Goal: Communication & Community: Ask a question

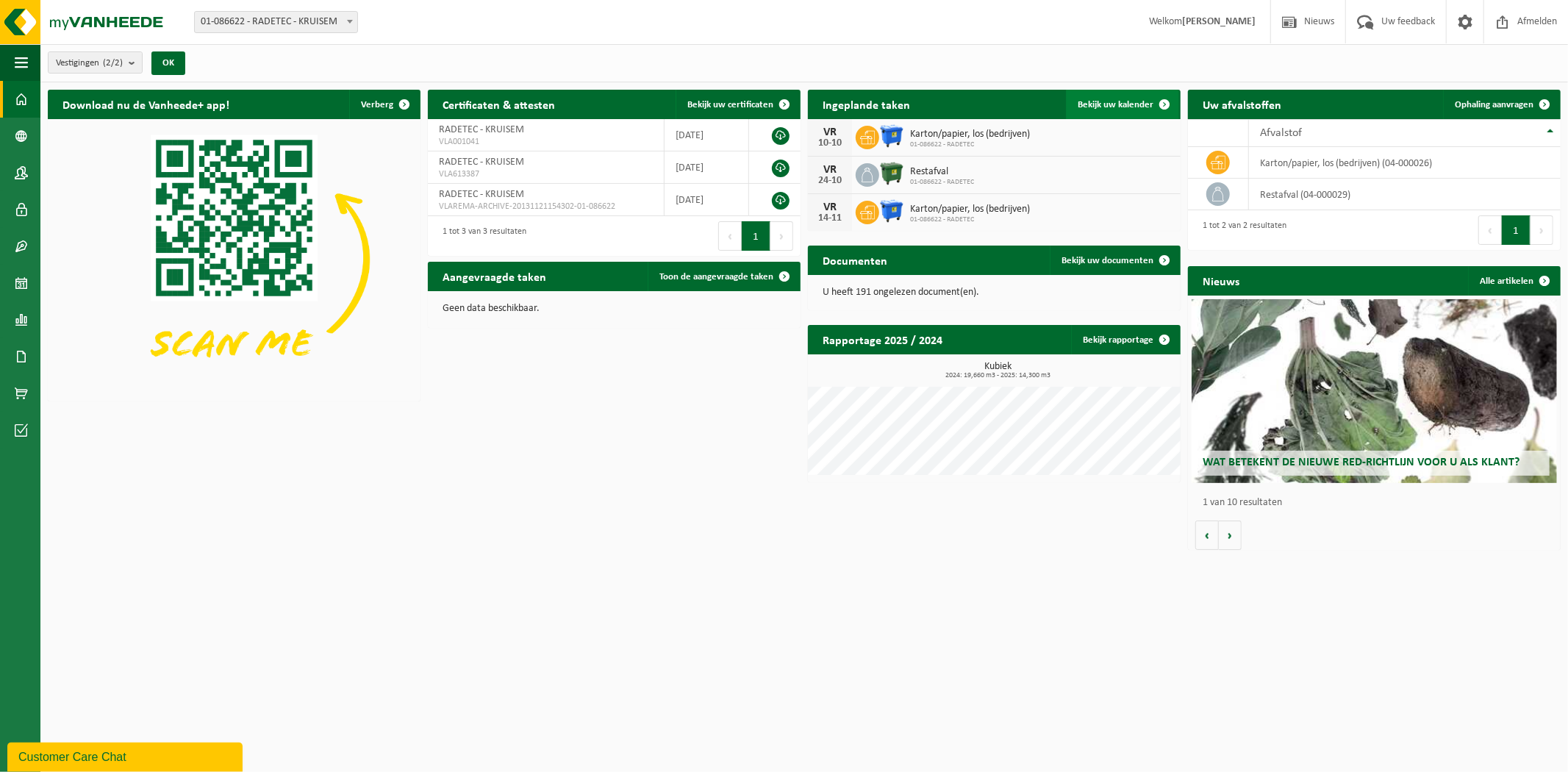
click at [1128, 106] on span "Bekijk uw kalender" at bounding box center [1115, 105] width 75 height 10
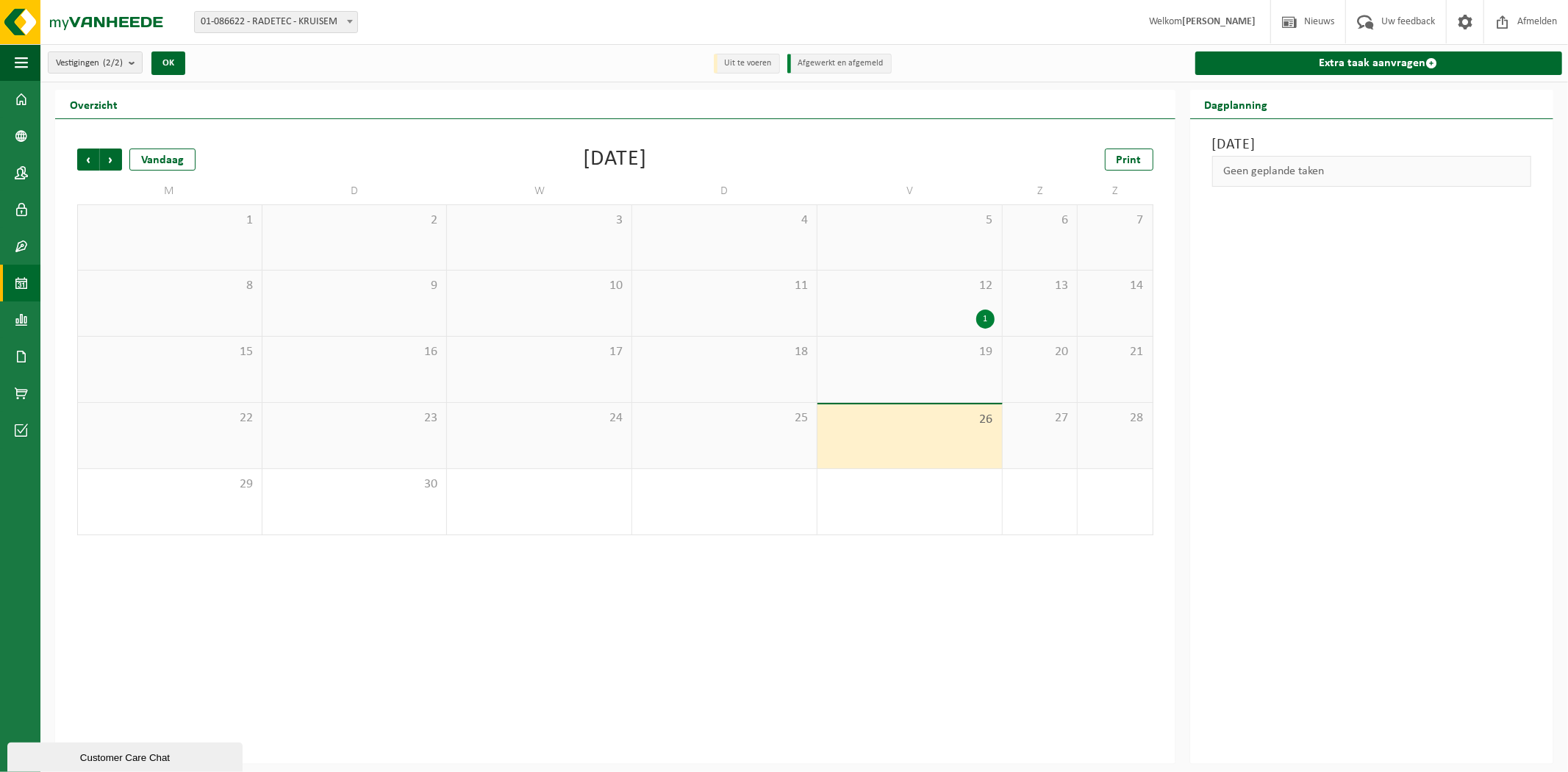
click at [909, 294] on div "12 1" at bounding box center [909, 303] width 184 height 65
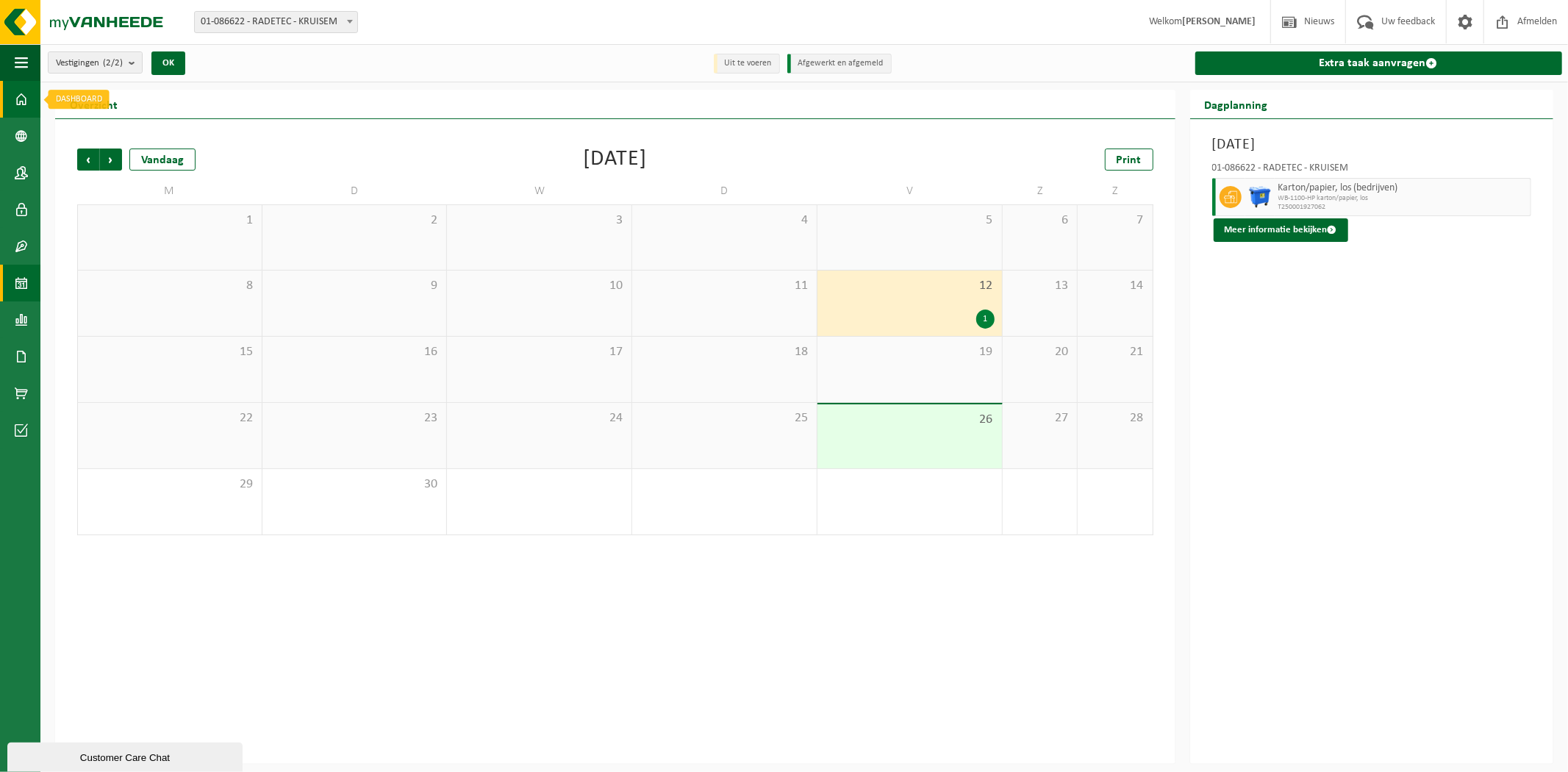
click at [19, 97] on span at bounding box center [21, 99] width 13 height 37
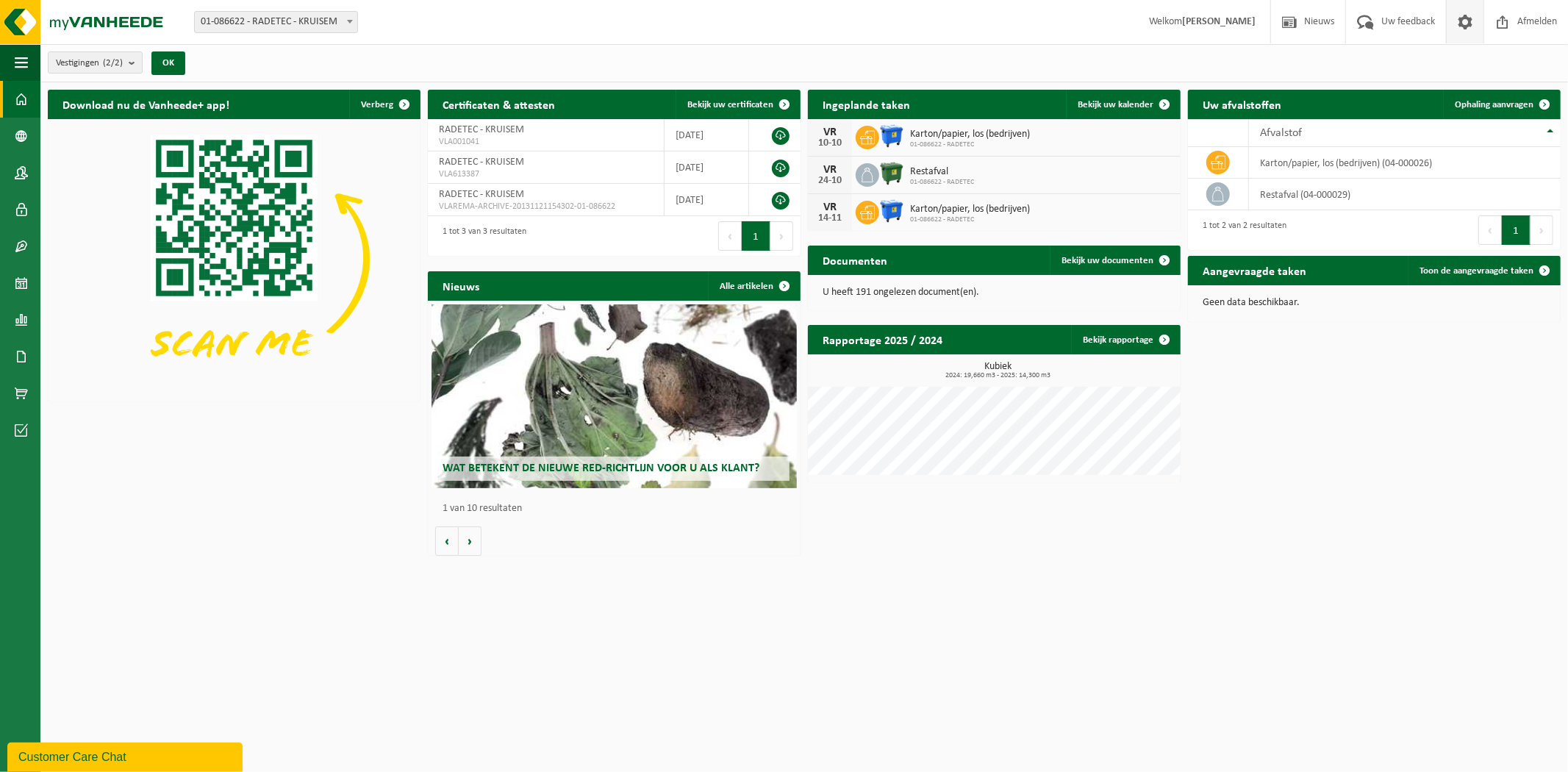
click at [1462, 27] on span at bounding box center [1465, 22] width 22 height 44
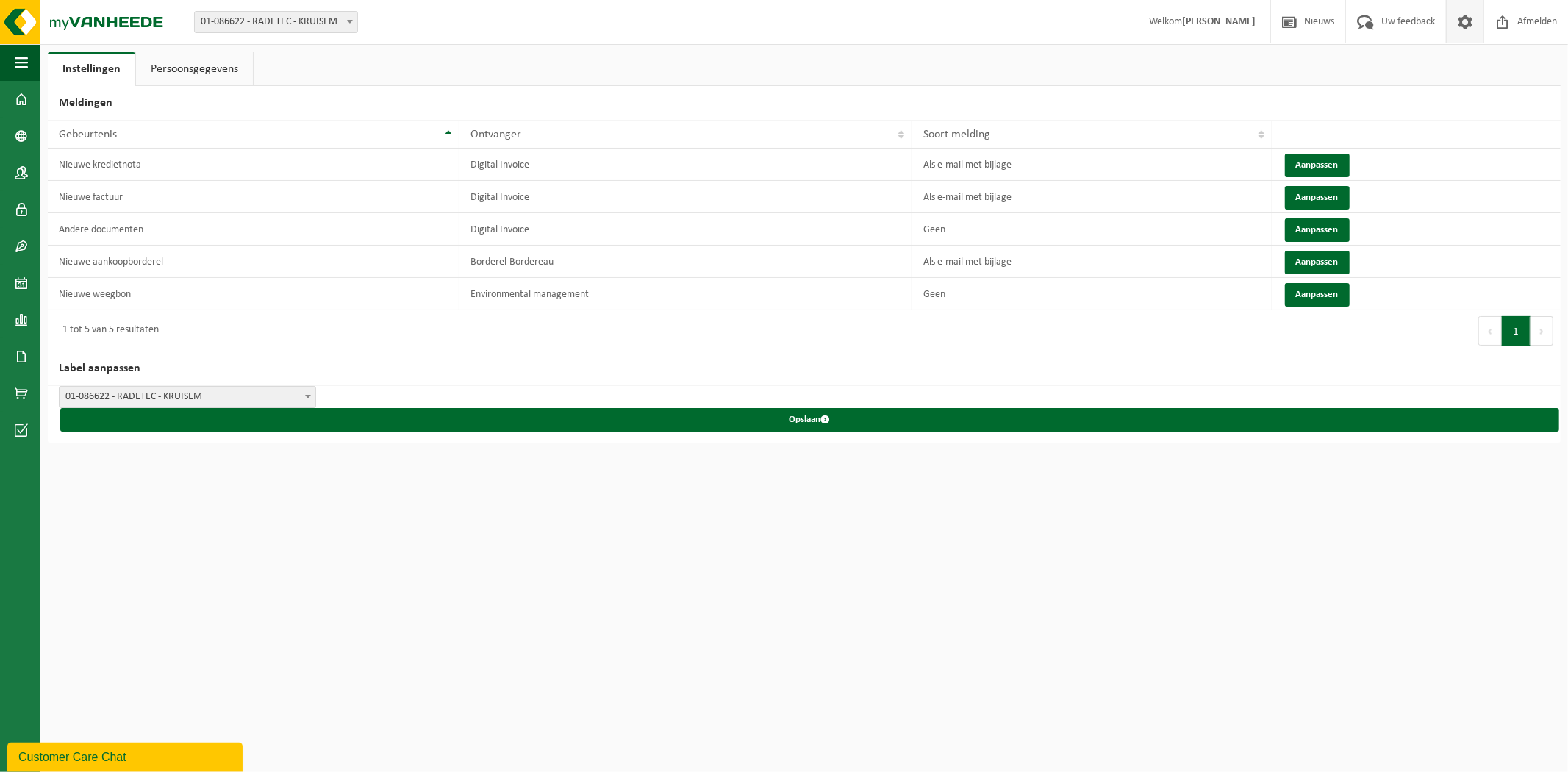
click at [199, 67] on link "Persoonsgegevens" at bounding box center [194, 69] width 117 height 34
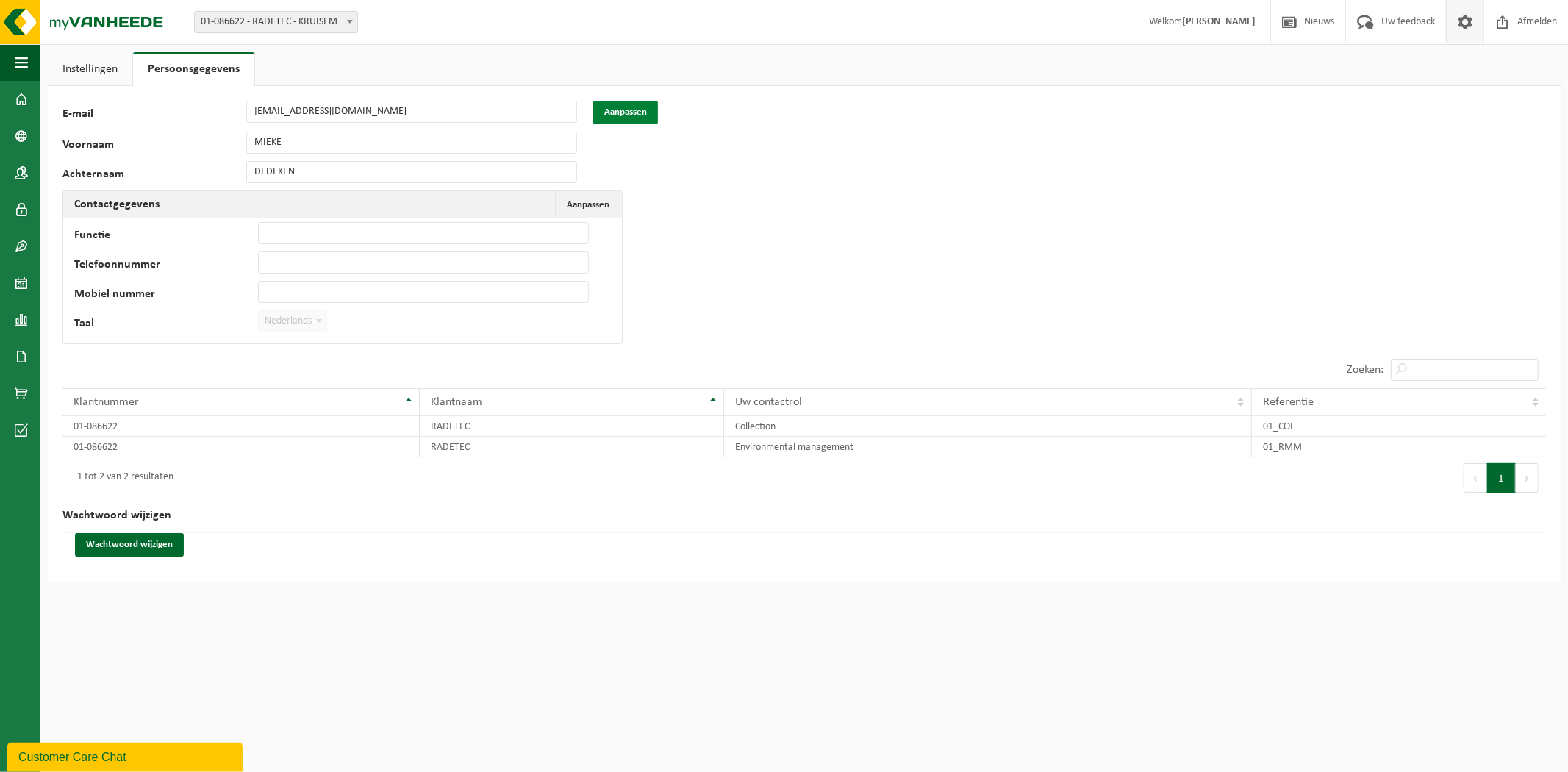
click at [626, 109] on button "Aanpassen" at bounding box center [625, 113] width 64 height 24
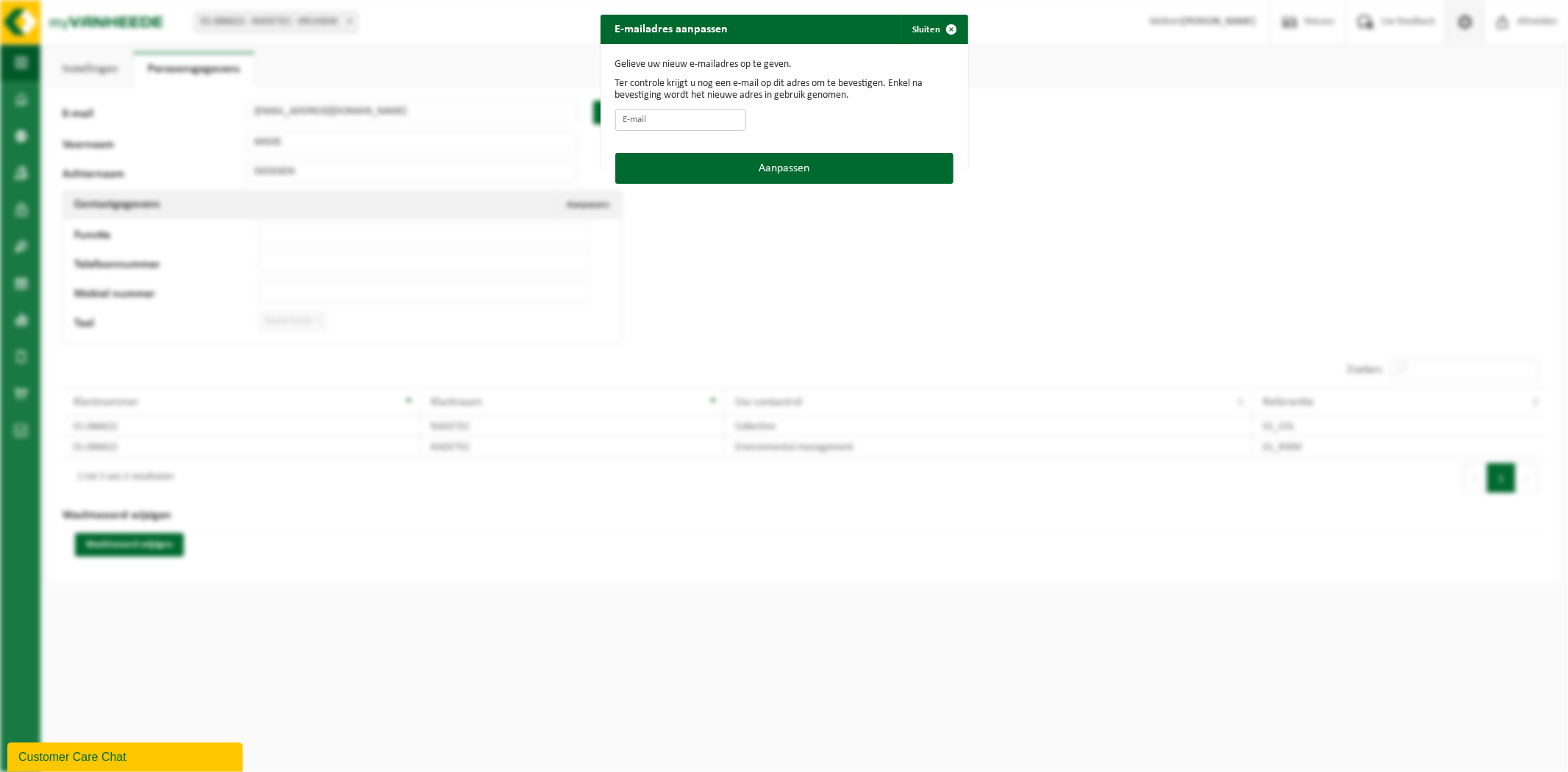
click at [664, 123] on input "E-mail" at bounding box center [680, 120] width 131 height 22
type input "ilse.everaert@radetec.be"
click at [813, 166] on button "Aanpassen" at bounding box center [784, 167] width 338 height 31
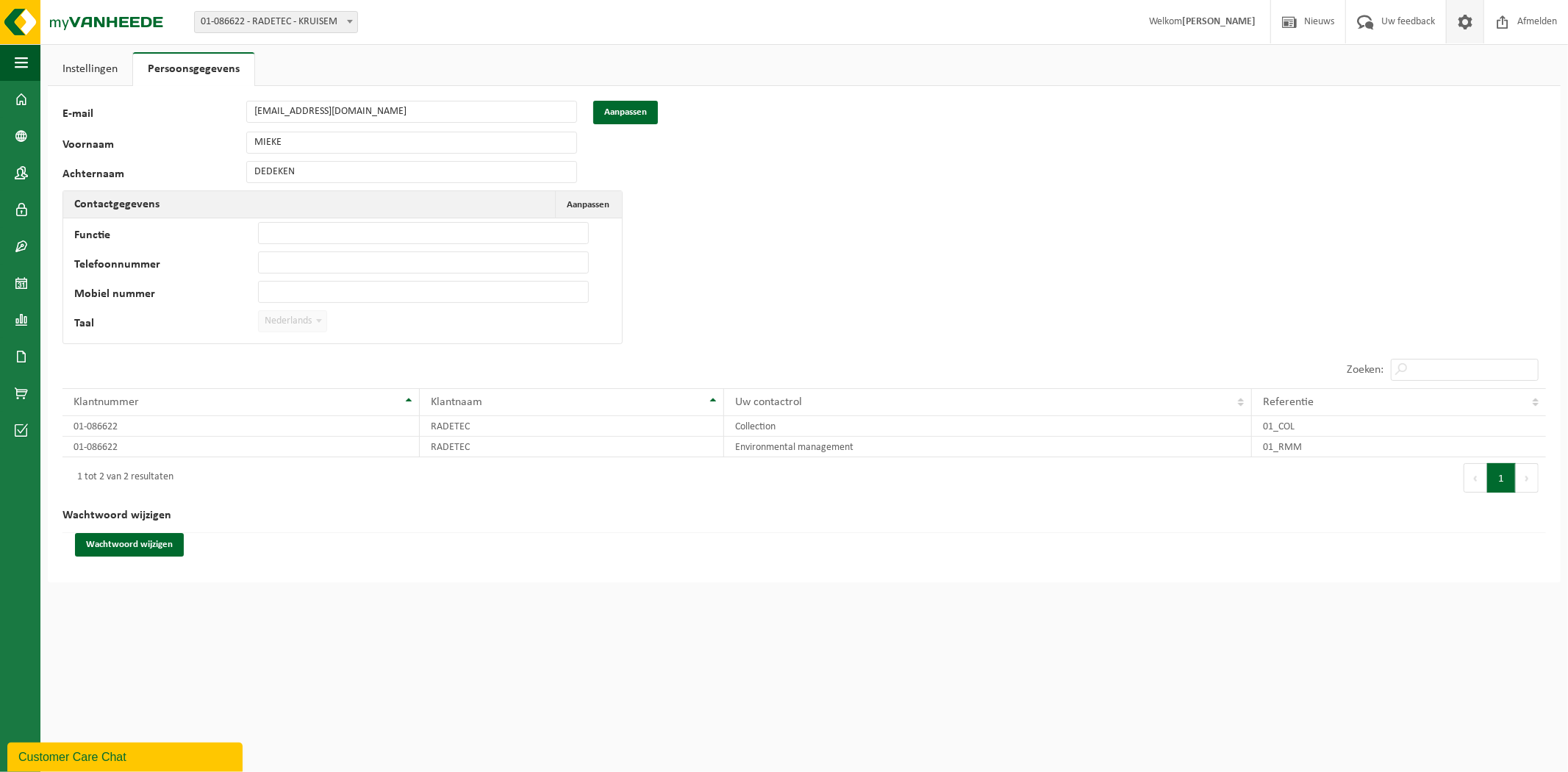
click at [371, 124] on div "33715 E-mail mieke.dedeken@radetec.be Aanpassen Voornaam MIEKE Achternaam DEDEK…" at bounding box center [301, 226] width 477 height 251
drag, startPoint x: 1114, startPoint y: 253, endPoint x: 1128, endPoint y: 241, distance: 18.4
click at [1117, 254] on div "33715 E-mail mieke.dedeken@radetec.be Aanpassen Voornaam MIEKE Achternaam DEDEK…" at bounding box center [804, 334] width 1514 height 496
click at [1004, 273] on div "33715 E-mail mieke.dedeken@radetec.be Aanpassen Voornaam MIEKE Achternaam DEDEK…" at bounding box center [804, 334] width 1514 height 496
click at [629, 113] on button "Aanpassen" at bounding box center [625, 113] width 64 height 24
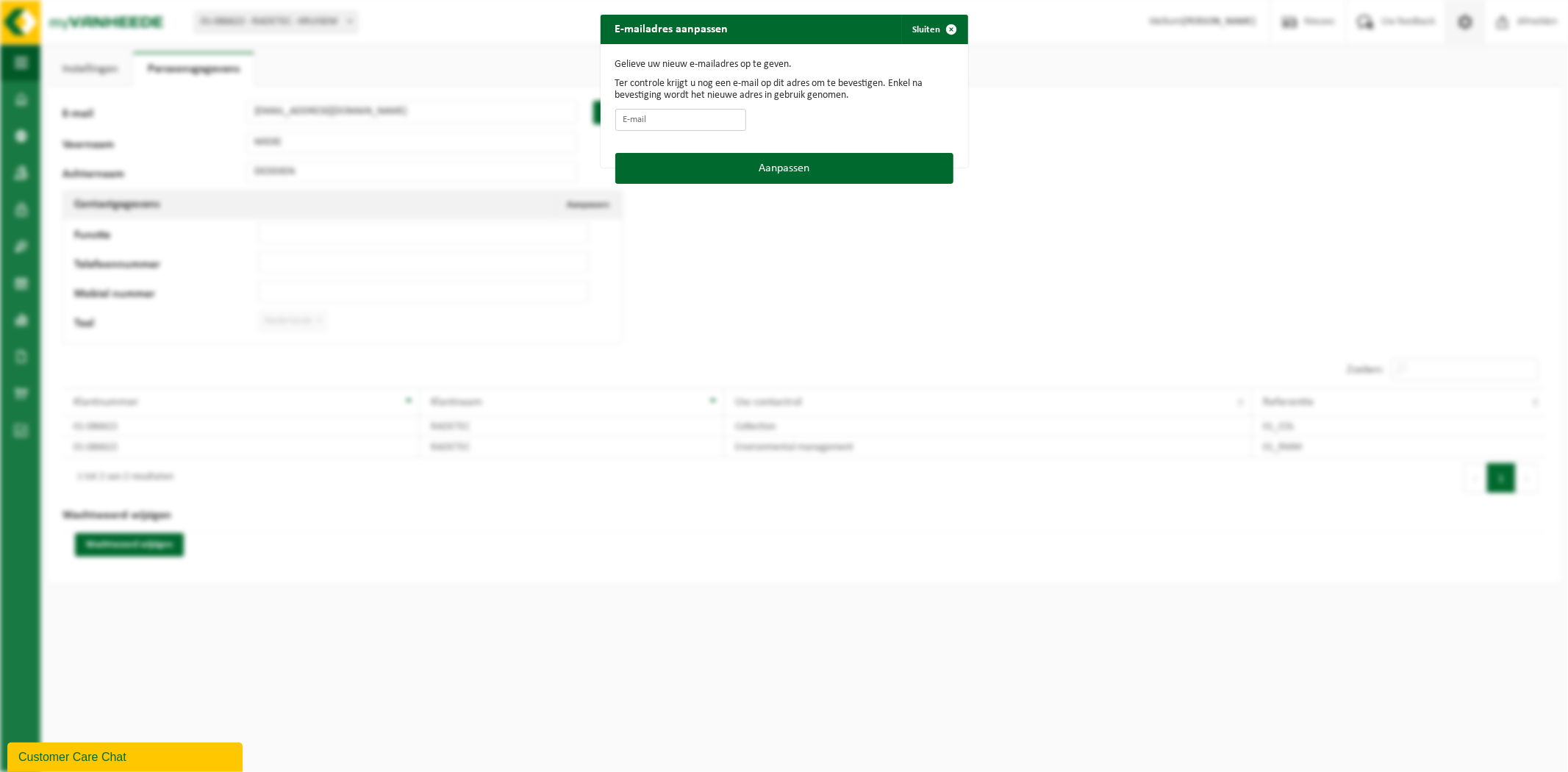
click at [694, 125] on input "E-mail" at bounding box center [680, 120] width 131 height 22
type input "[EMAIL_ADDRESS][DOMAIN_NAME]"
click at [759, 166] on button "Aanpassen" at bounding box center [784, 167] width 338 height 31
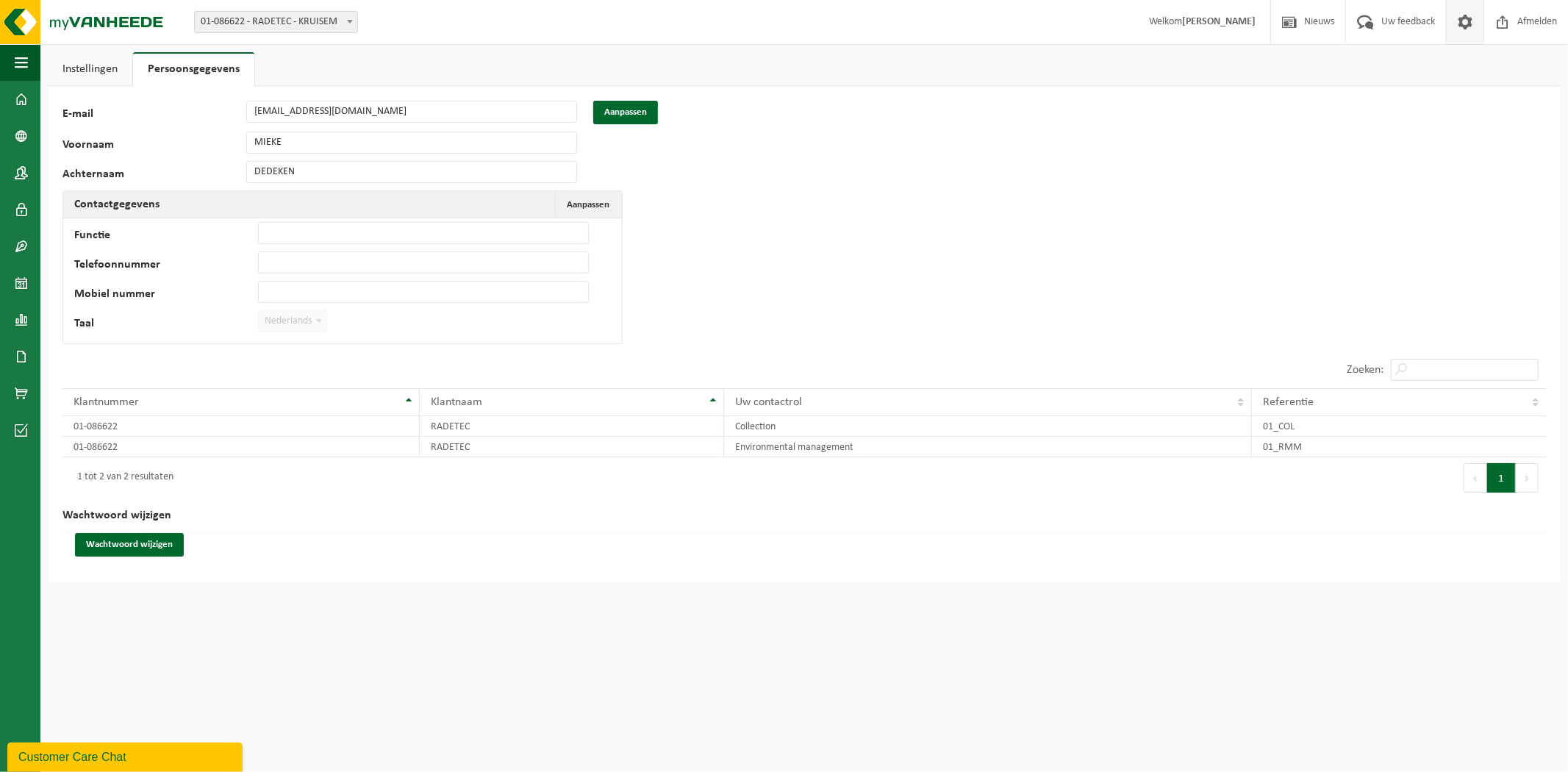
click at [327, 20] on span "01-086622 - RADETEC - KRUISEM" at bounding box center [276, 22] width 162 height 21
select select "98839"
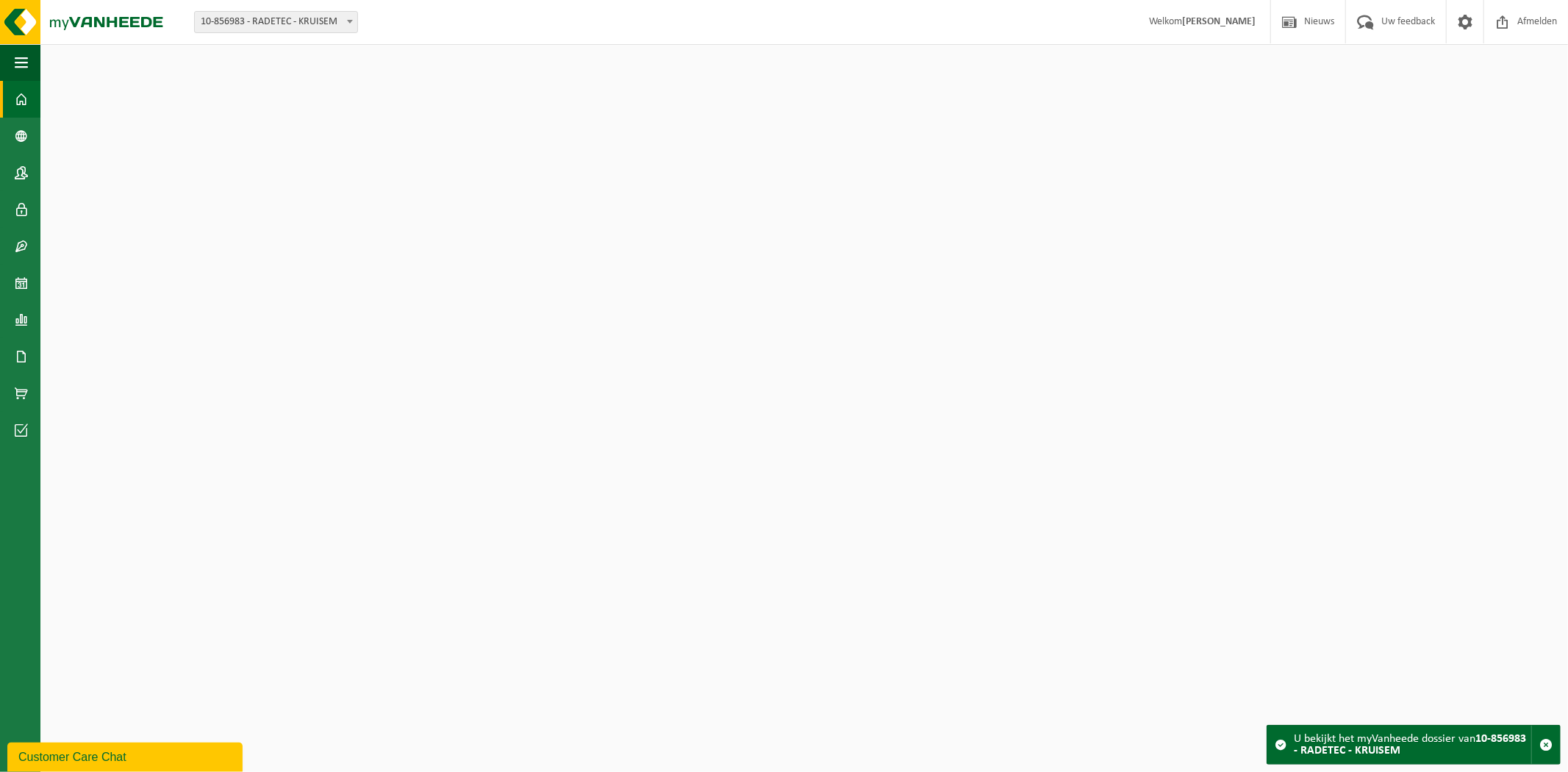
click at [300, 19] on span "10-856983 - RADETEC - KRUISEM" at bounding box center [276, 22] width 162 height 21
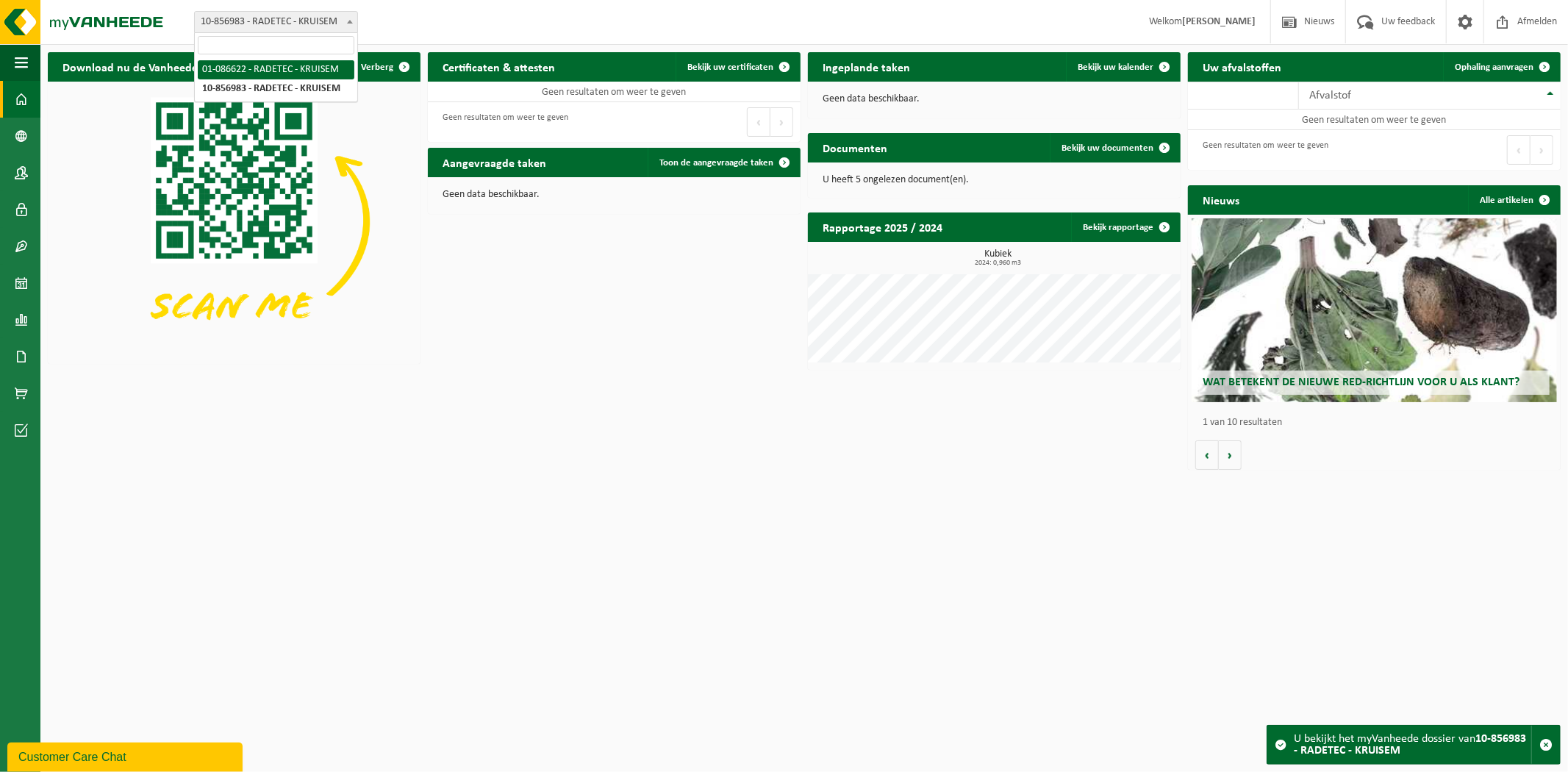
select select "687"
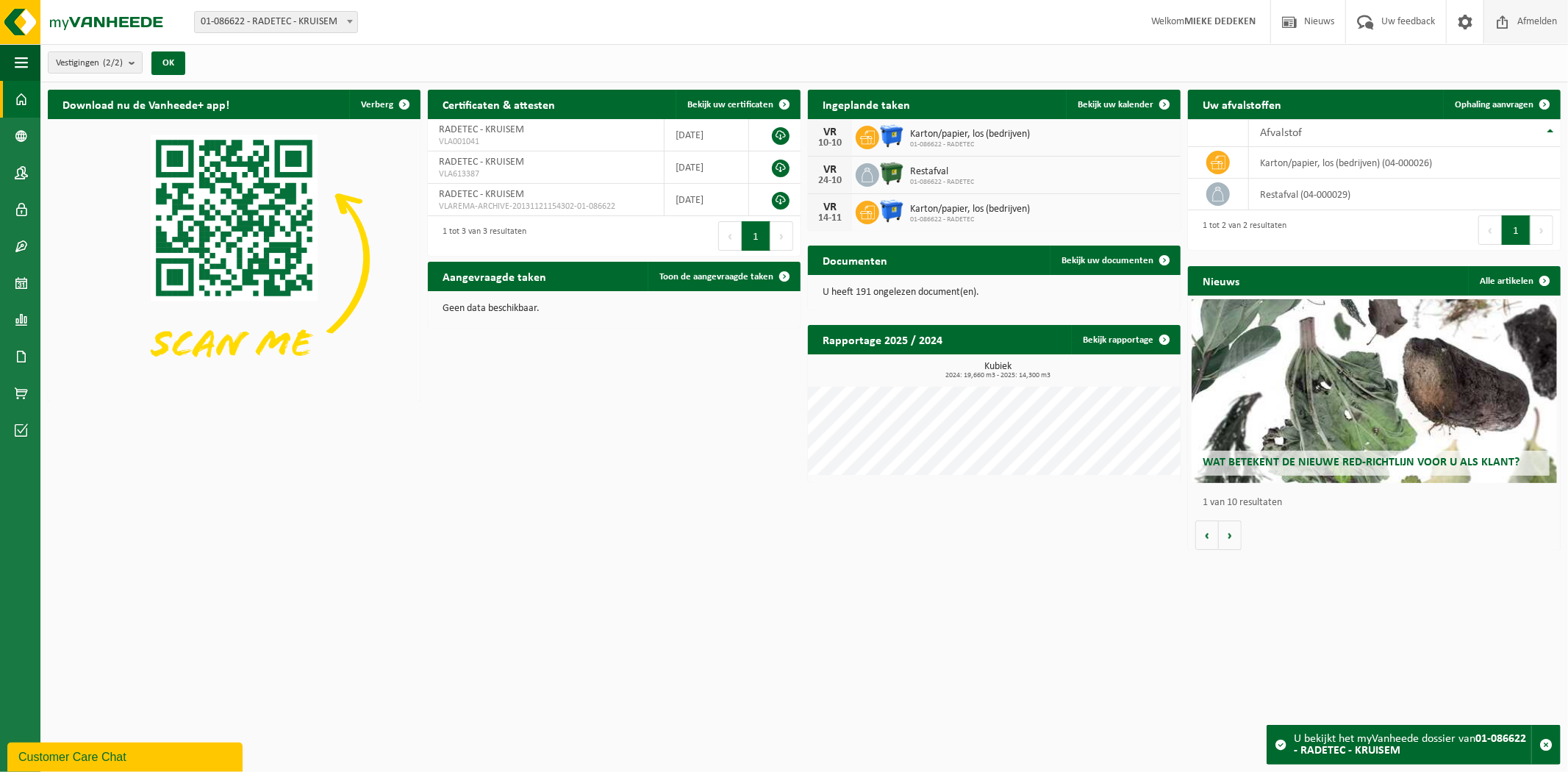
click at [1522, 24] on span "Afmelden" at bounding box center [1537, 22] width 48 height 44
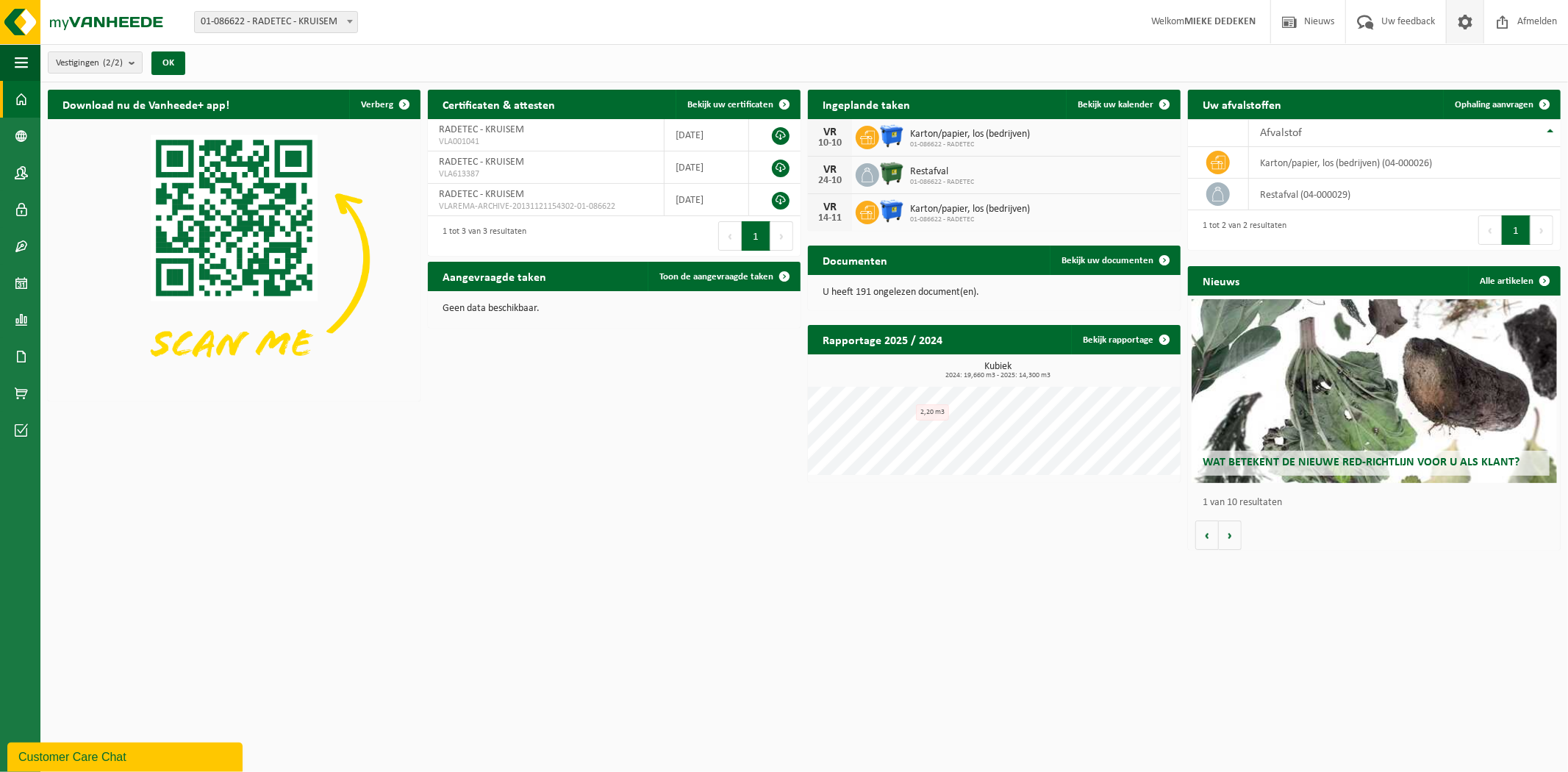
click at [1467, 25] on span at bounding box center [1465, 22] width 22 height 44
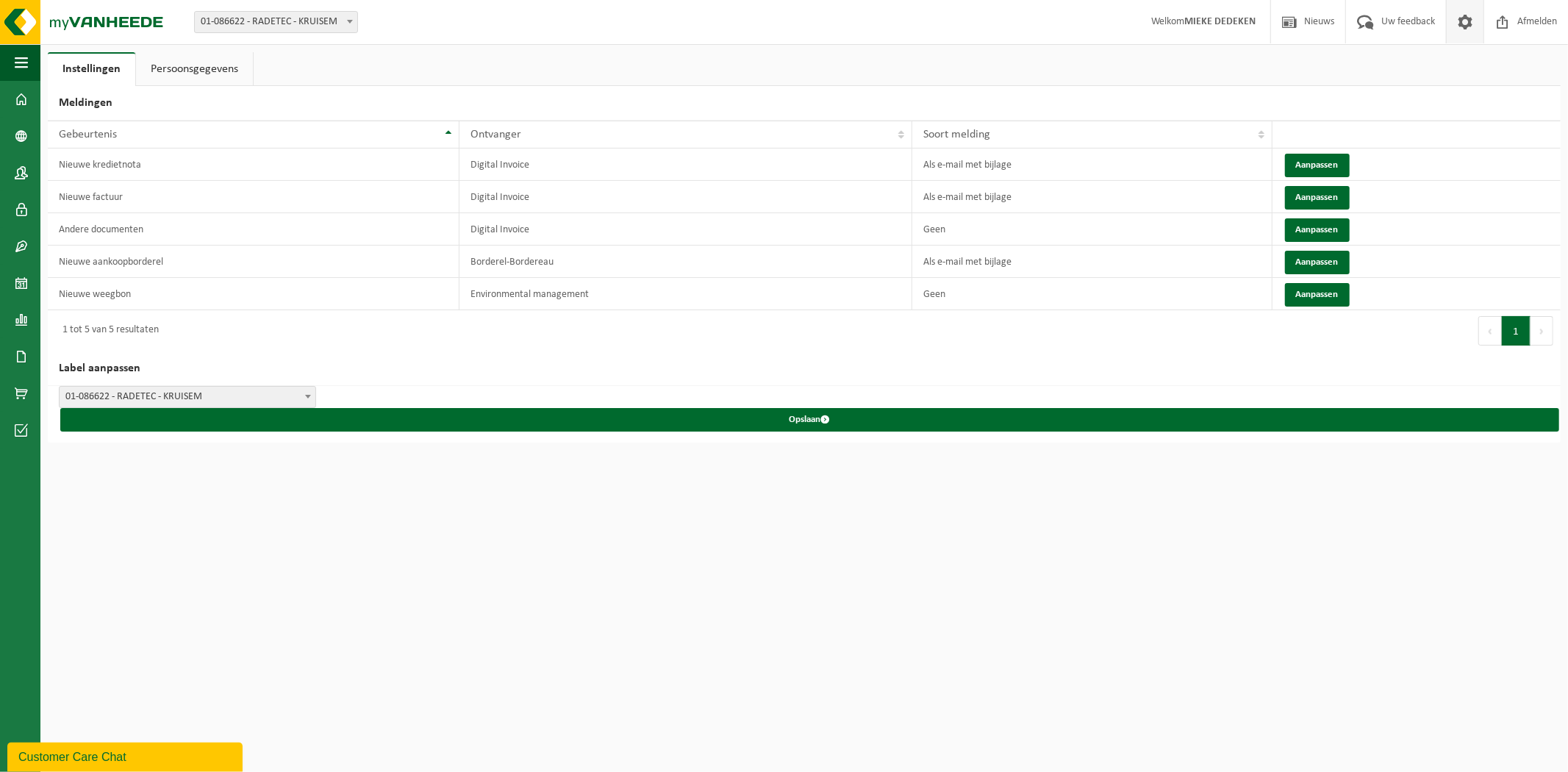
click at [1467, 25] on span at bounding box center [1465, 22] width 22 height 44
click at [194, 68] on link "Persoonsgegevens" at bounding box center [194, 69] width 117 height 34
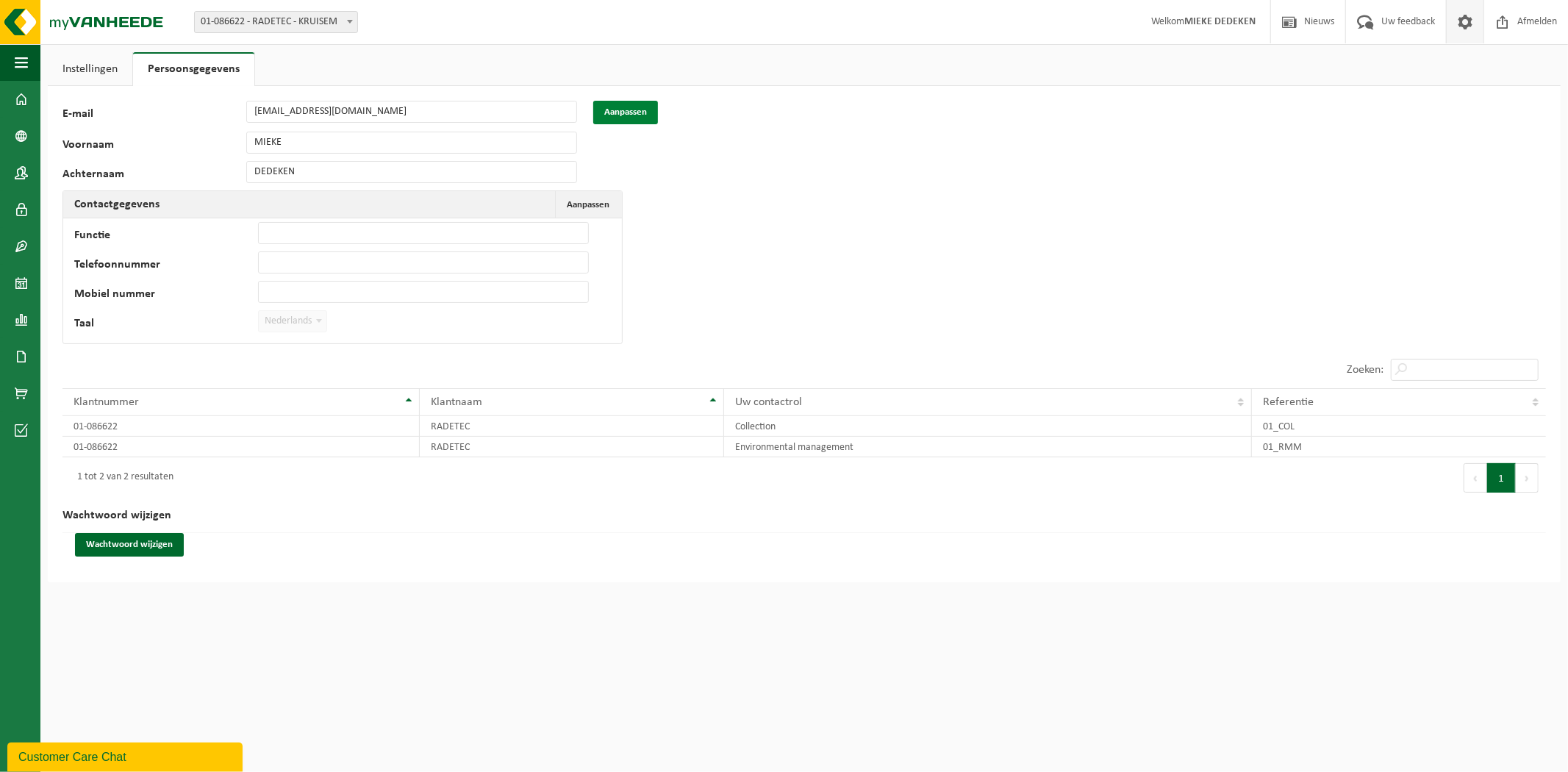
click at [635, 111] on button "Aanpassen" at bounding box center [625, 113] width 64 height 24
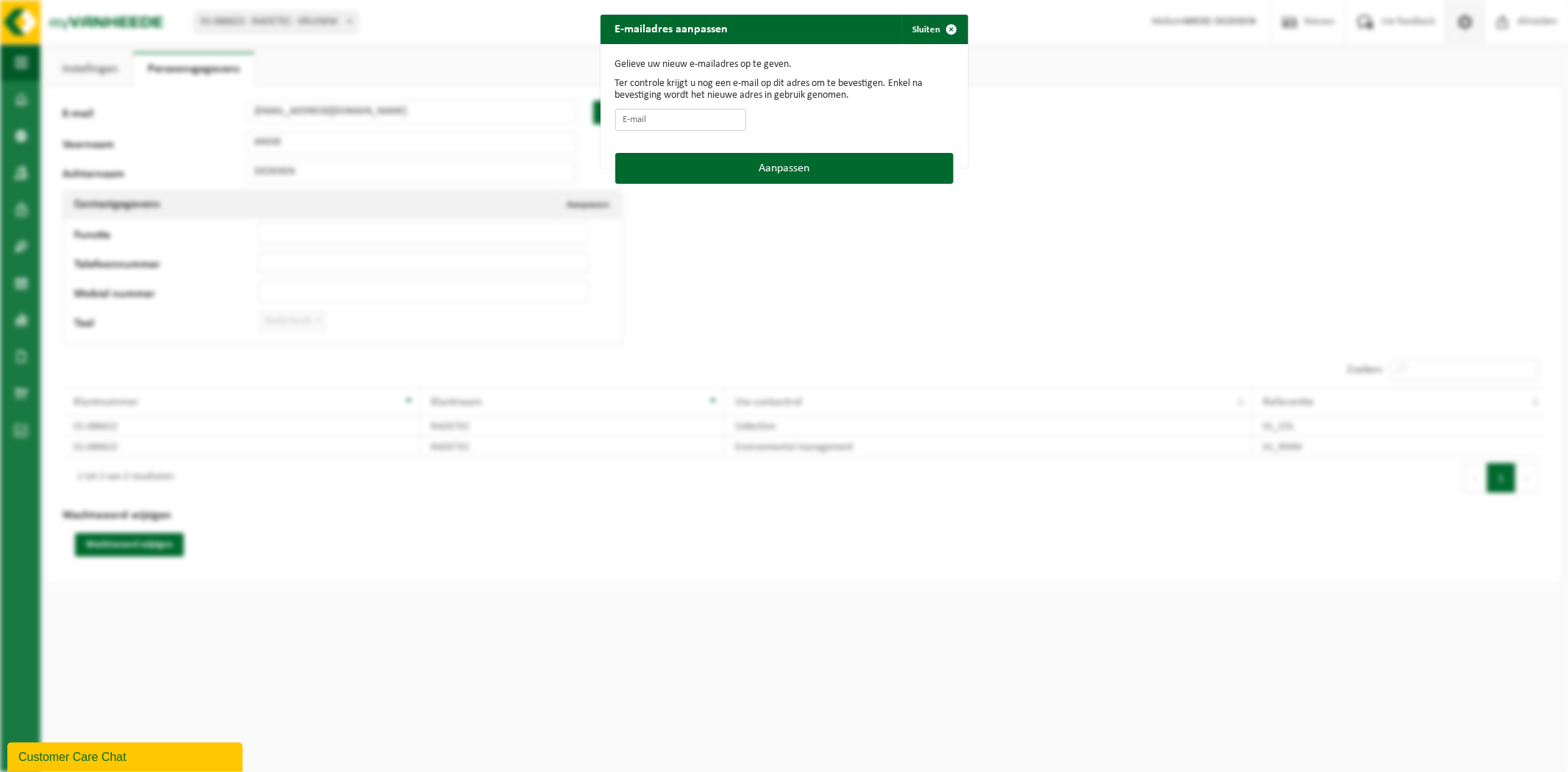
click at [638, 120] on input "E-mail" at bounding box center [680, 120] width 131 height 22
type input "[EMAIL_ADDRESS][DOMAIN_NAME]"
click at [771, 169] on button "Aanpassen" at bounding box center [784, 167] width 338 height 31
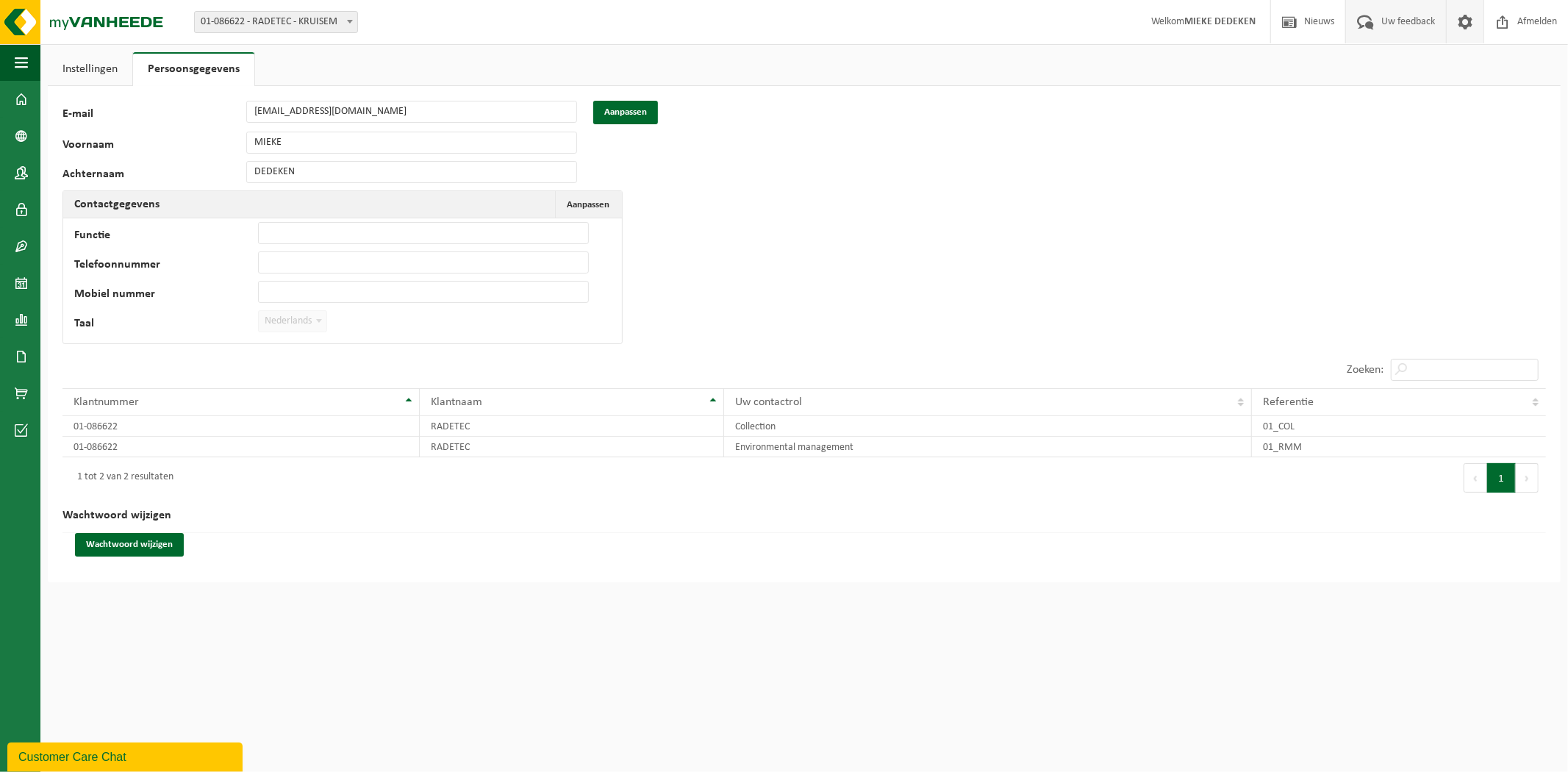
click at [1380, 26] on span "Uw feedback" at bounding box center [1409, 22] width 61 height 44
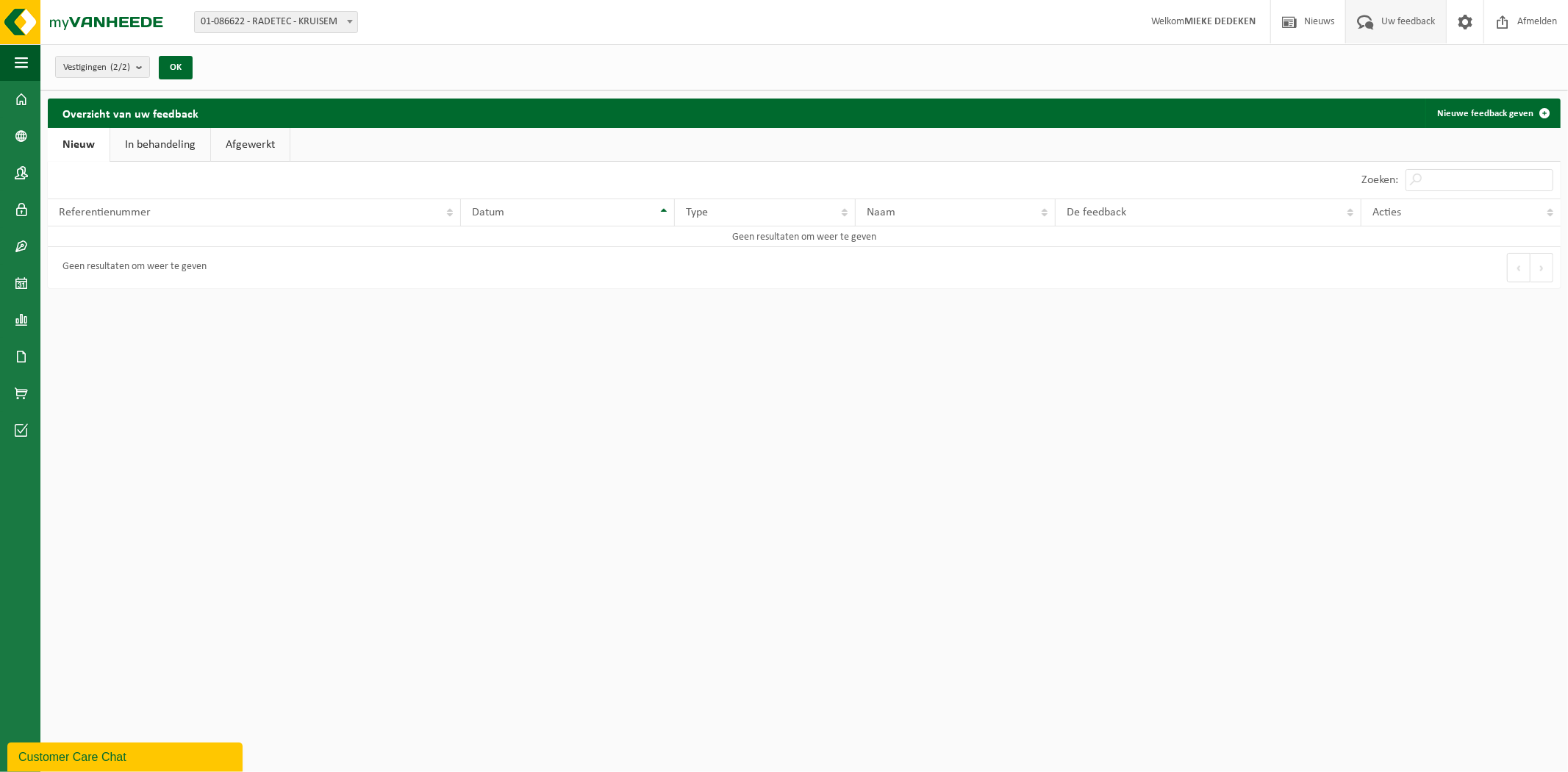
drag, startPoint x: 190, startPoint y: 758, endPoint x: 195, endPoint y: 1108, distance: 350.0
click at [190, 758] on div "Customer Care Chat" at bounding box center [125, 757] width 213 height 18
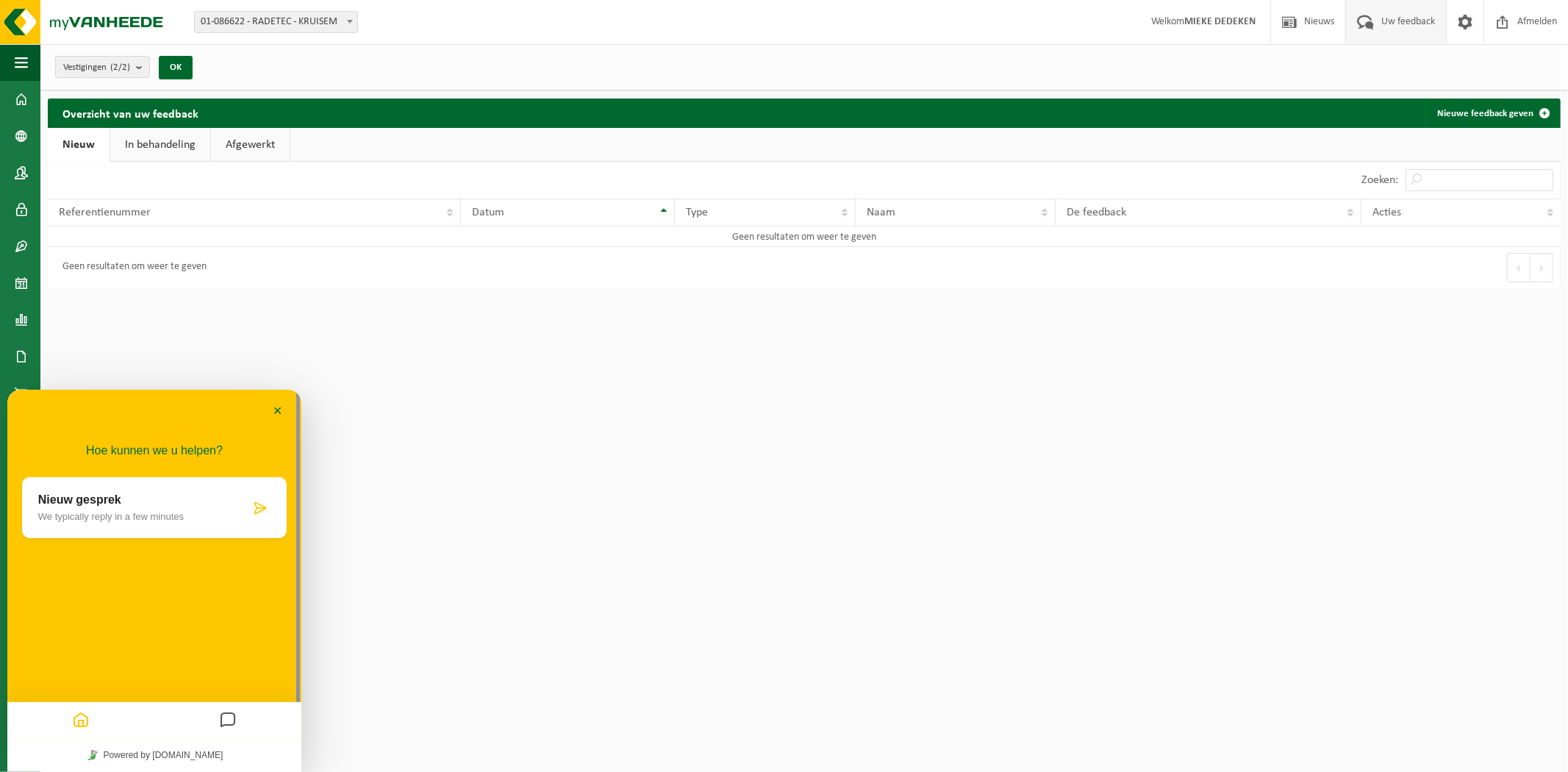
click at [231, 717] on icon "Messages" at bounding box center [228, 720] width 18 height 29
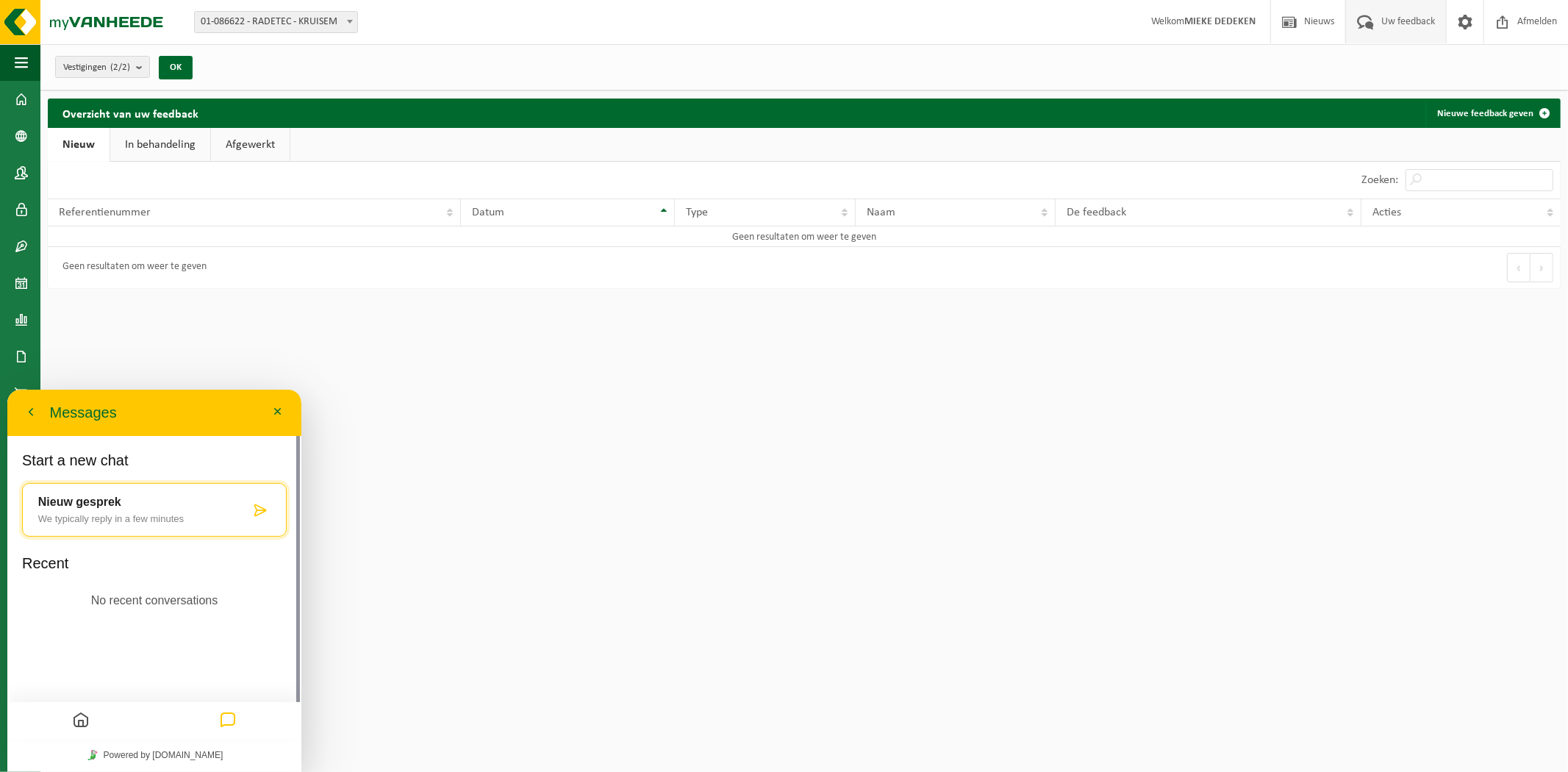
click at [149, 506] on p "Nieuw gesprek" at bounding box center [145, 501] width 212 height 13
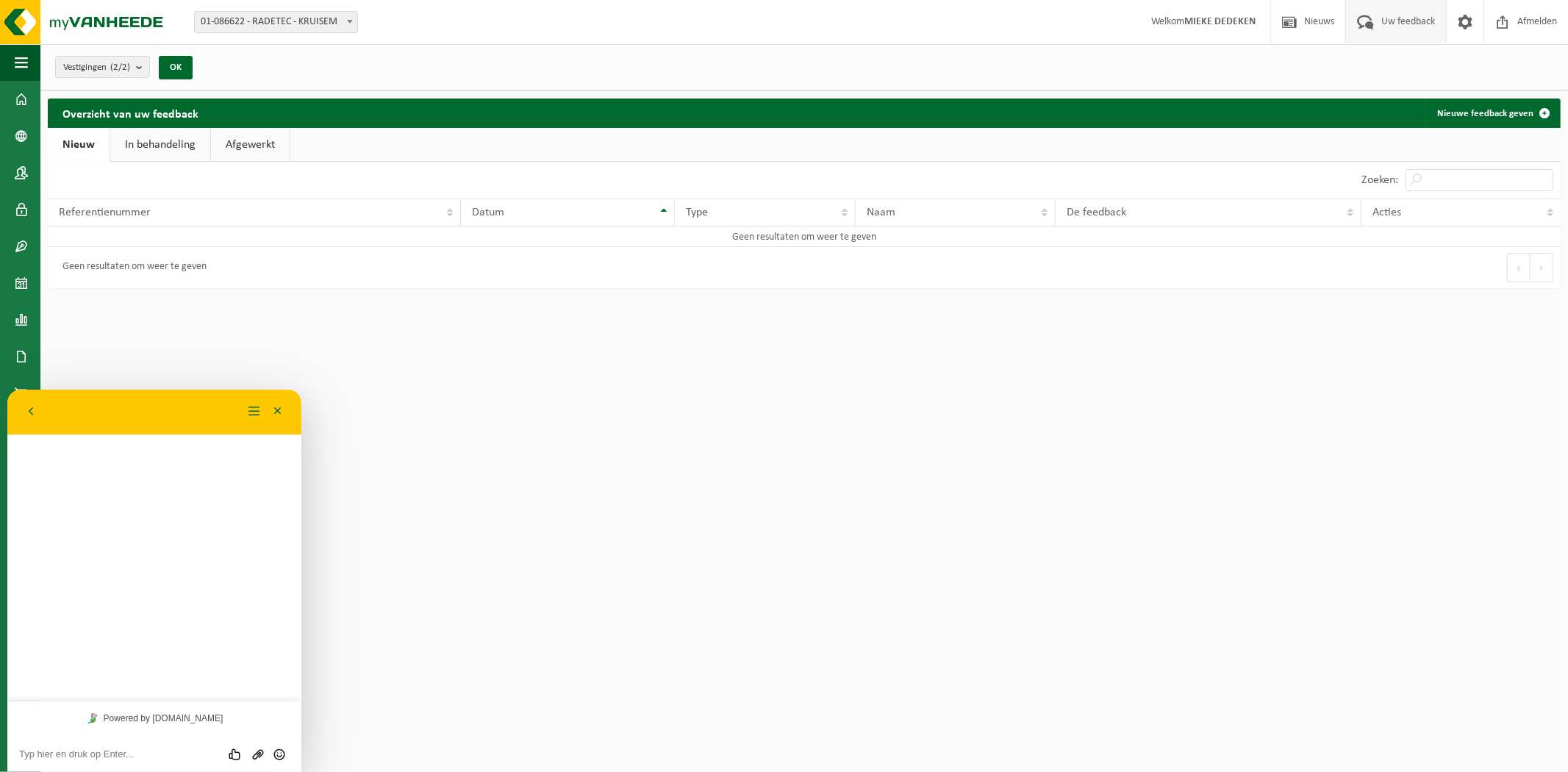
click at [107, 751] on textarea at bounding box center [154, 754] width 270 height 12
type textarea "Beste,"
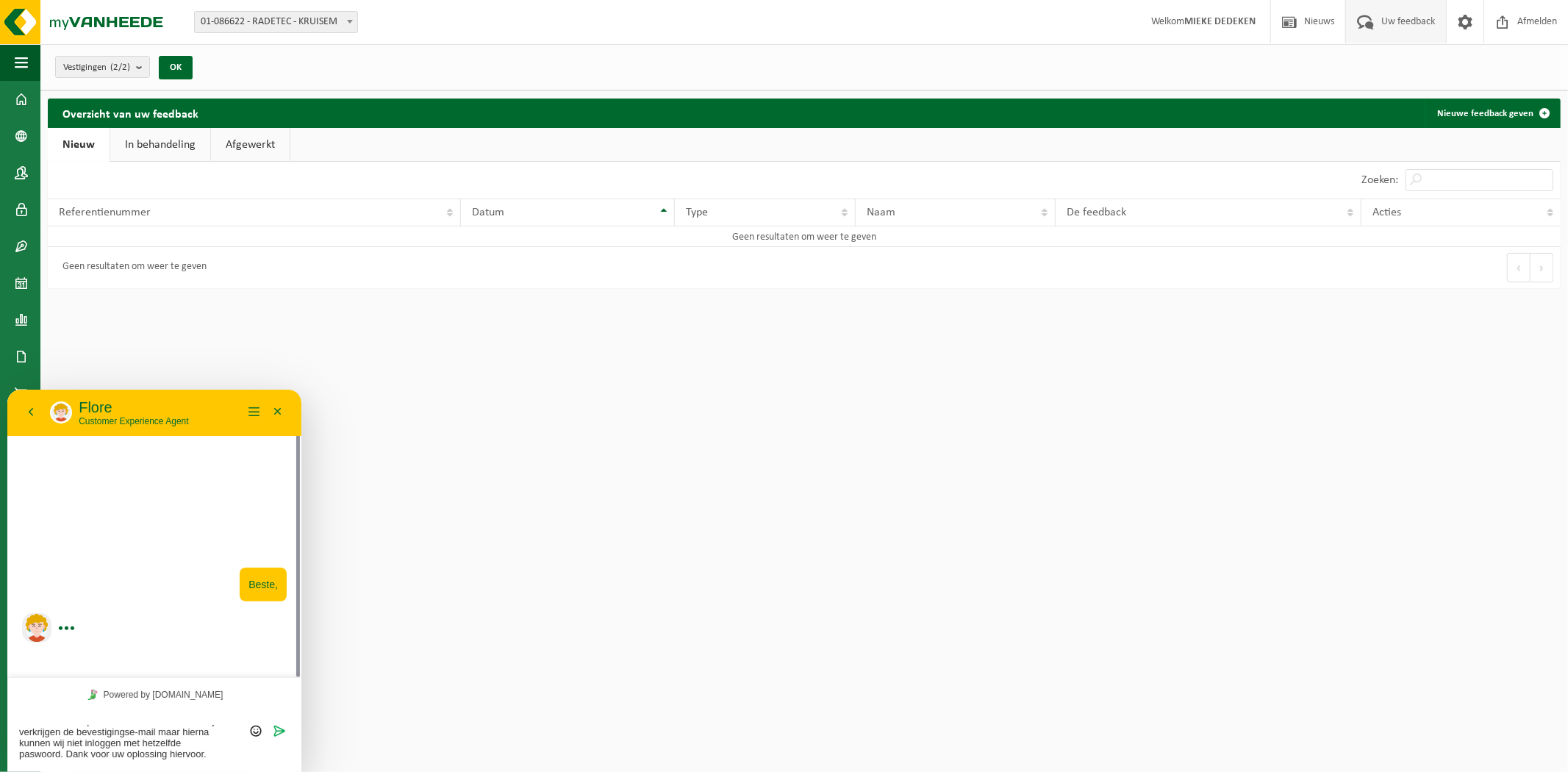
scroll to position [39, 0]
type textarea "Wij proberen onze account op een nieuw e-mailadres te verplaatsen maar dit lukt…"
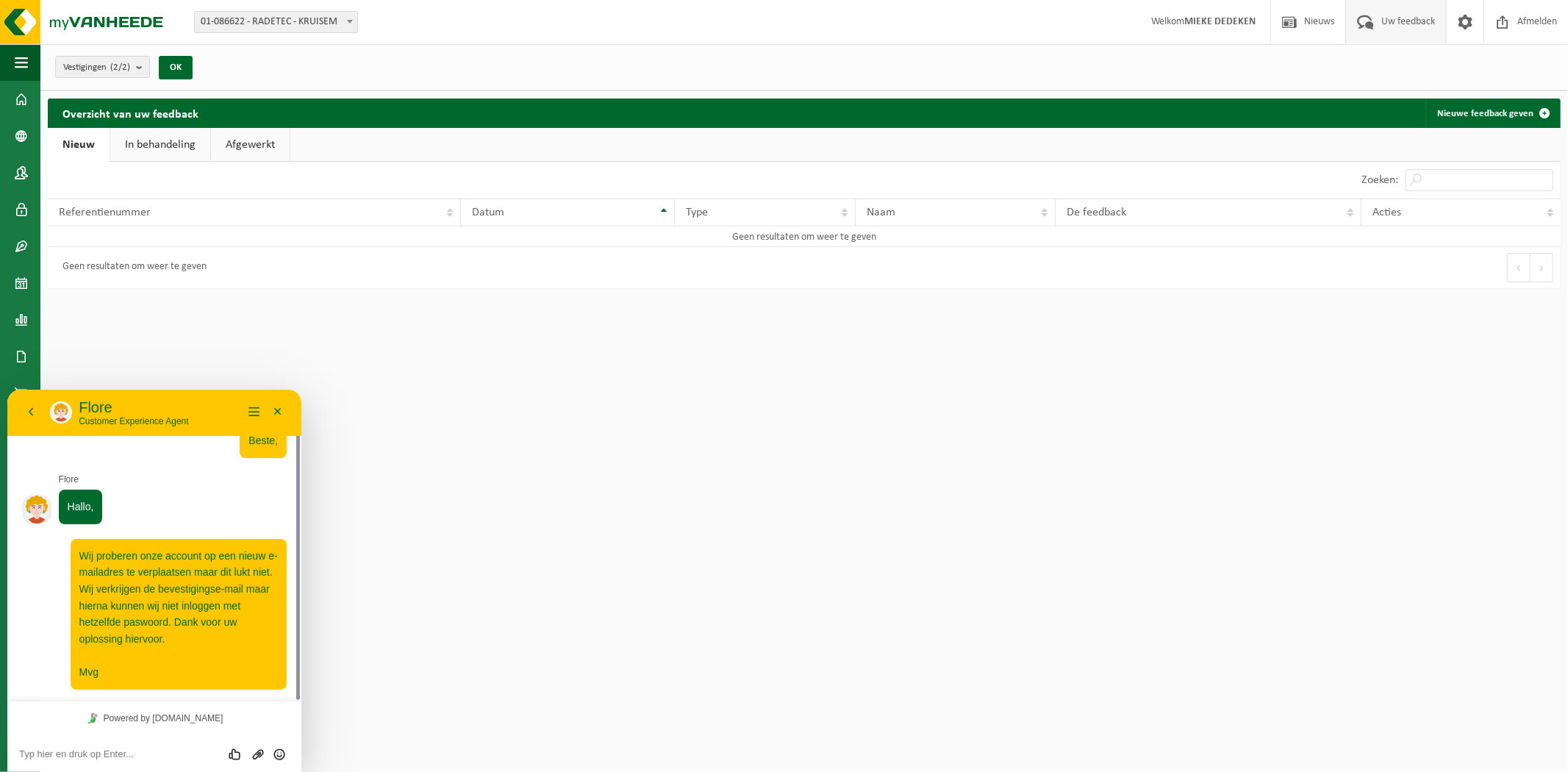
scroll to position [24, 0]
type textarea "w"
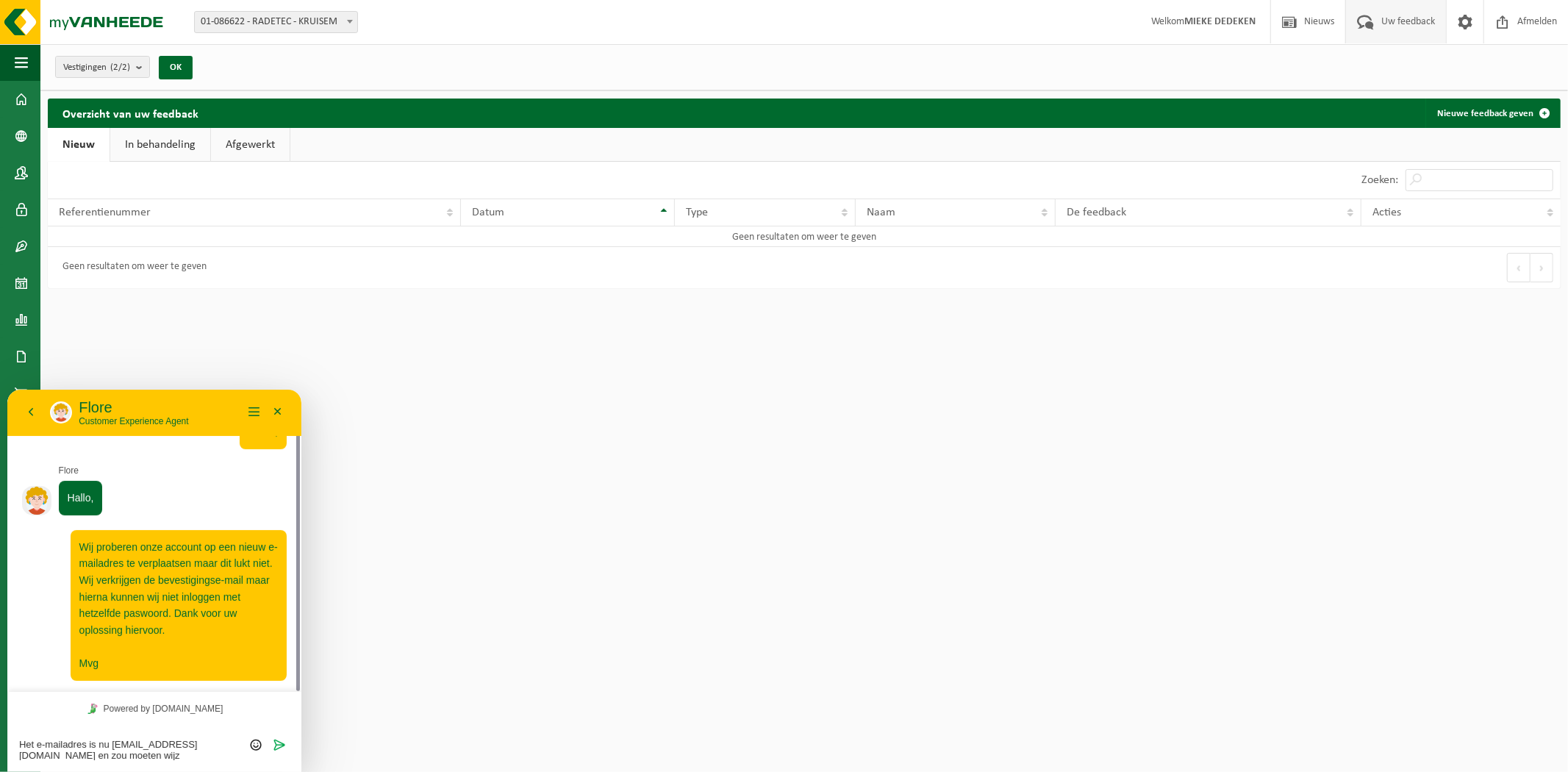
scroll to position [75, 0]
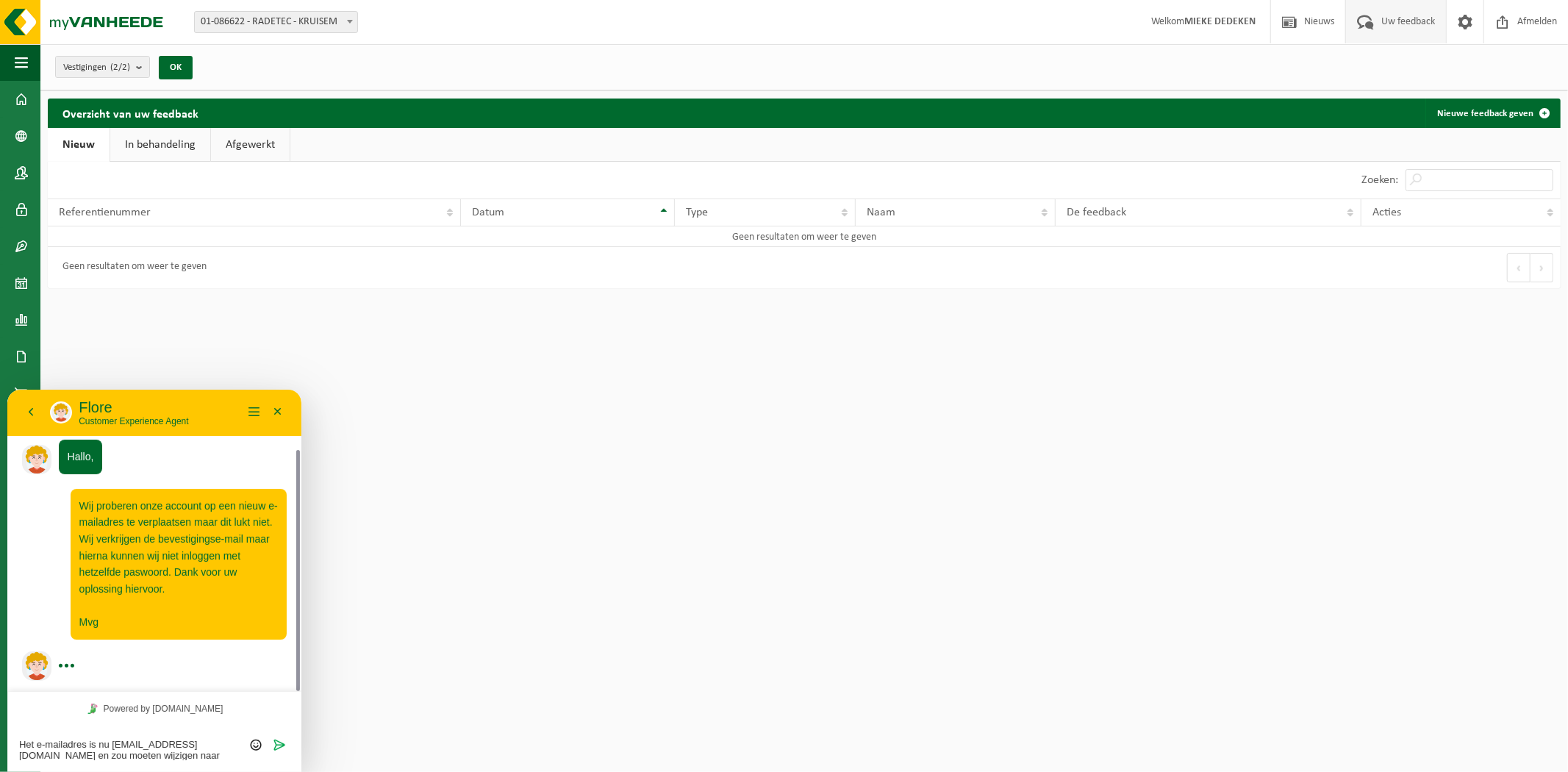
type textarea "Het e-mailadres is nu mieke@radetec.be en zou moeten wijzigen naar boekhouding@…"
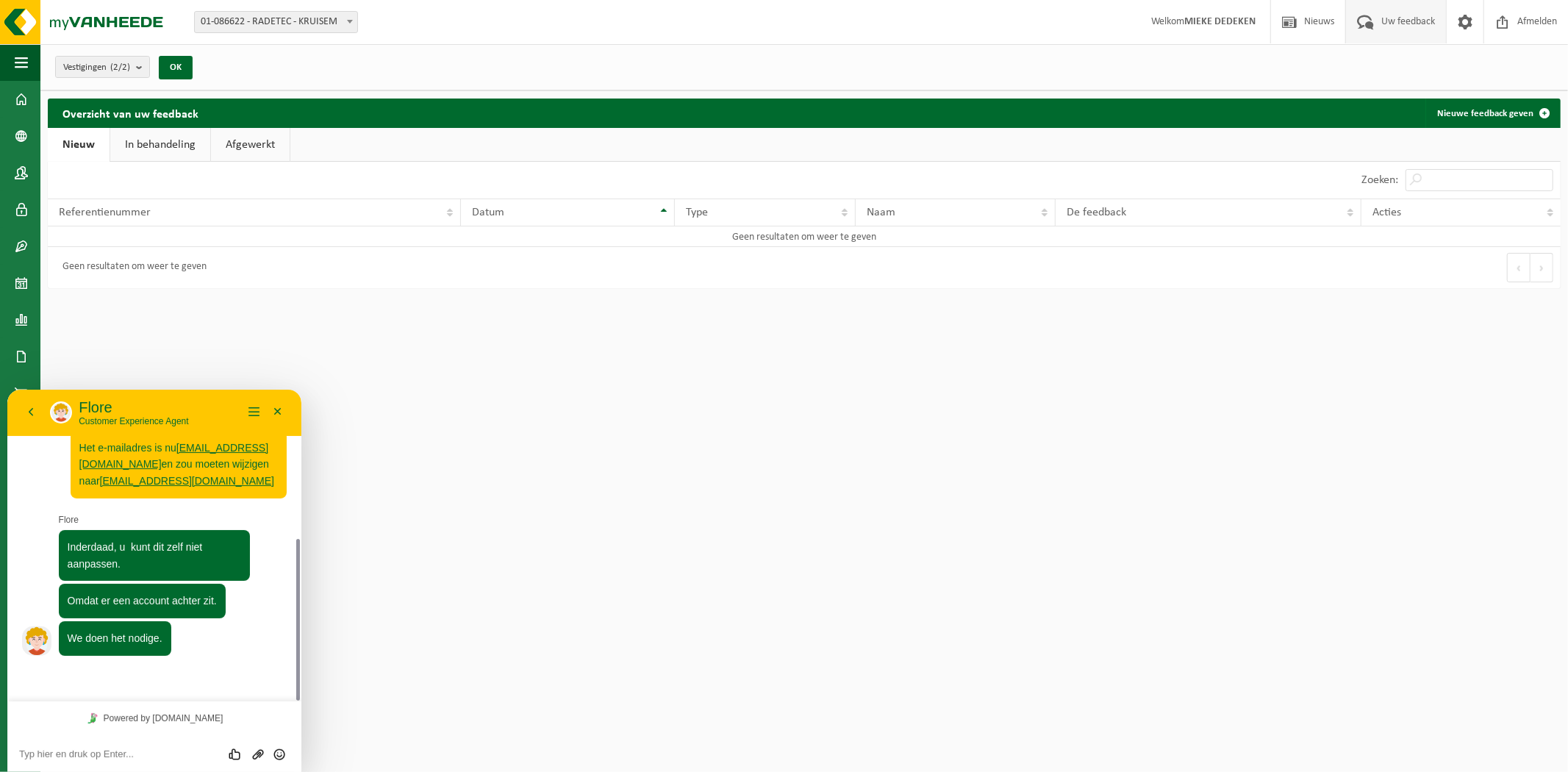
scroll to position [253, 0]
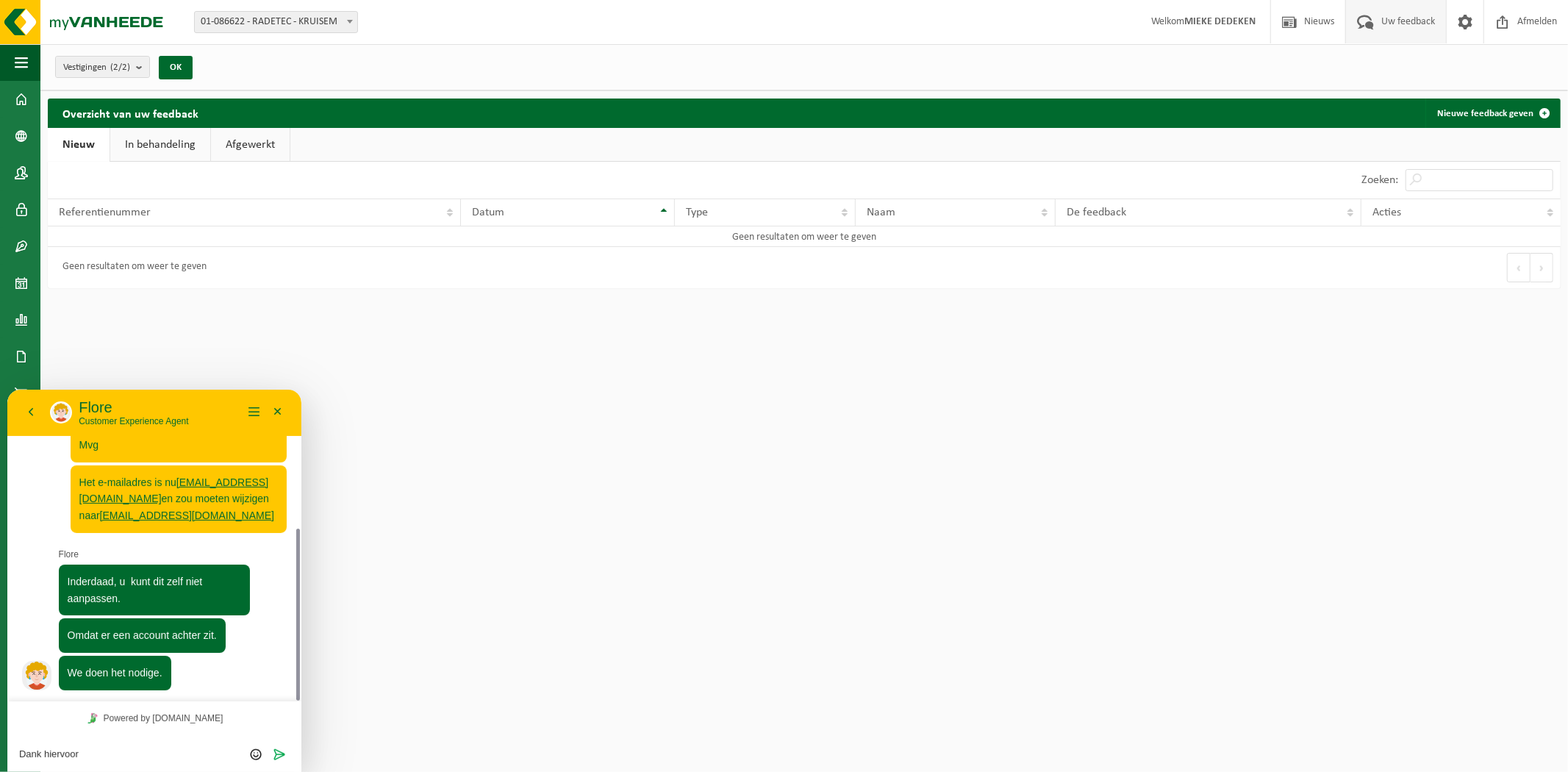
type textarea "Dank hiervoor."
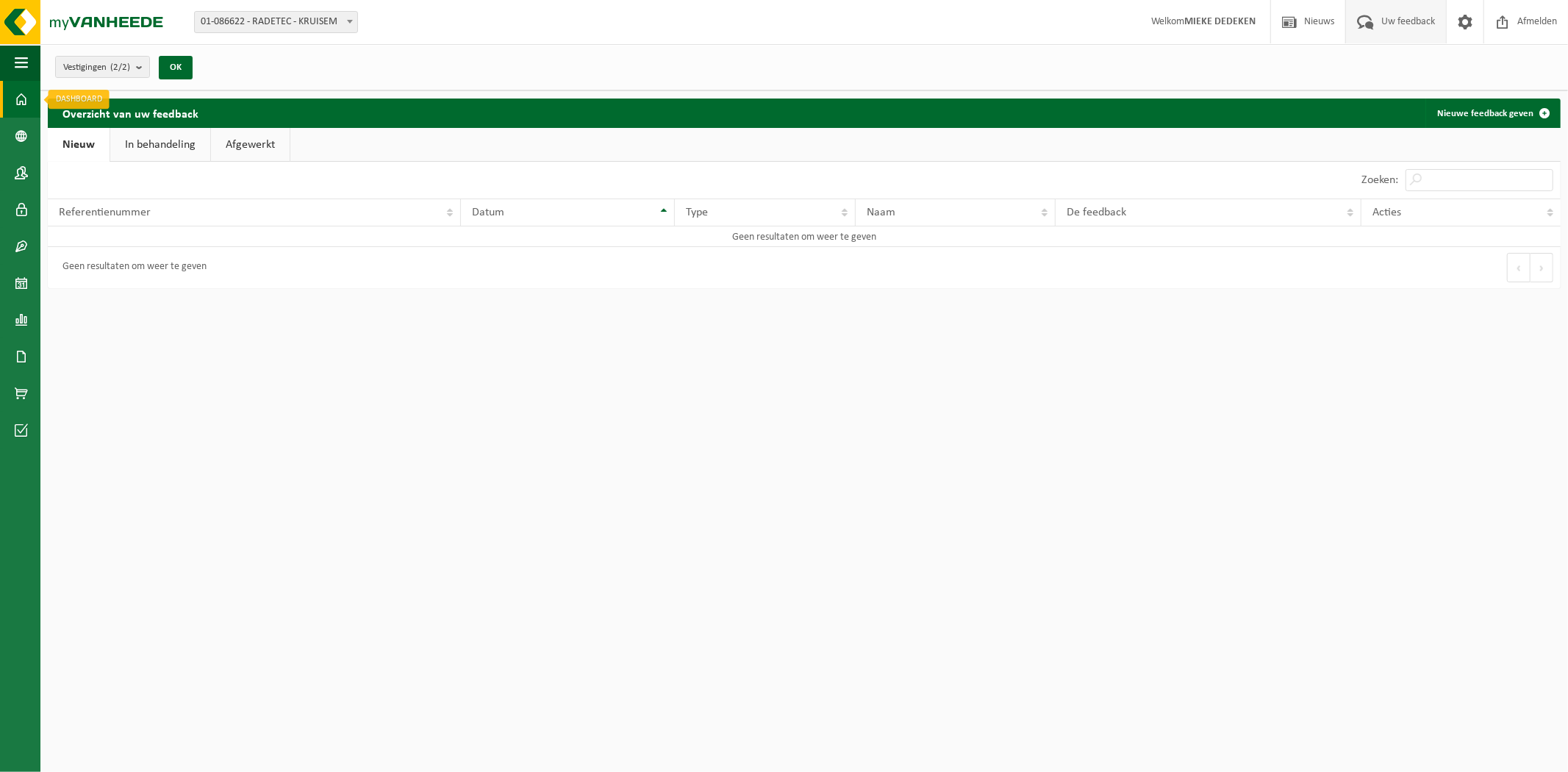
click at [19, 96] on span at bounding box center [21, 99] width 13 height 37
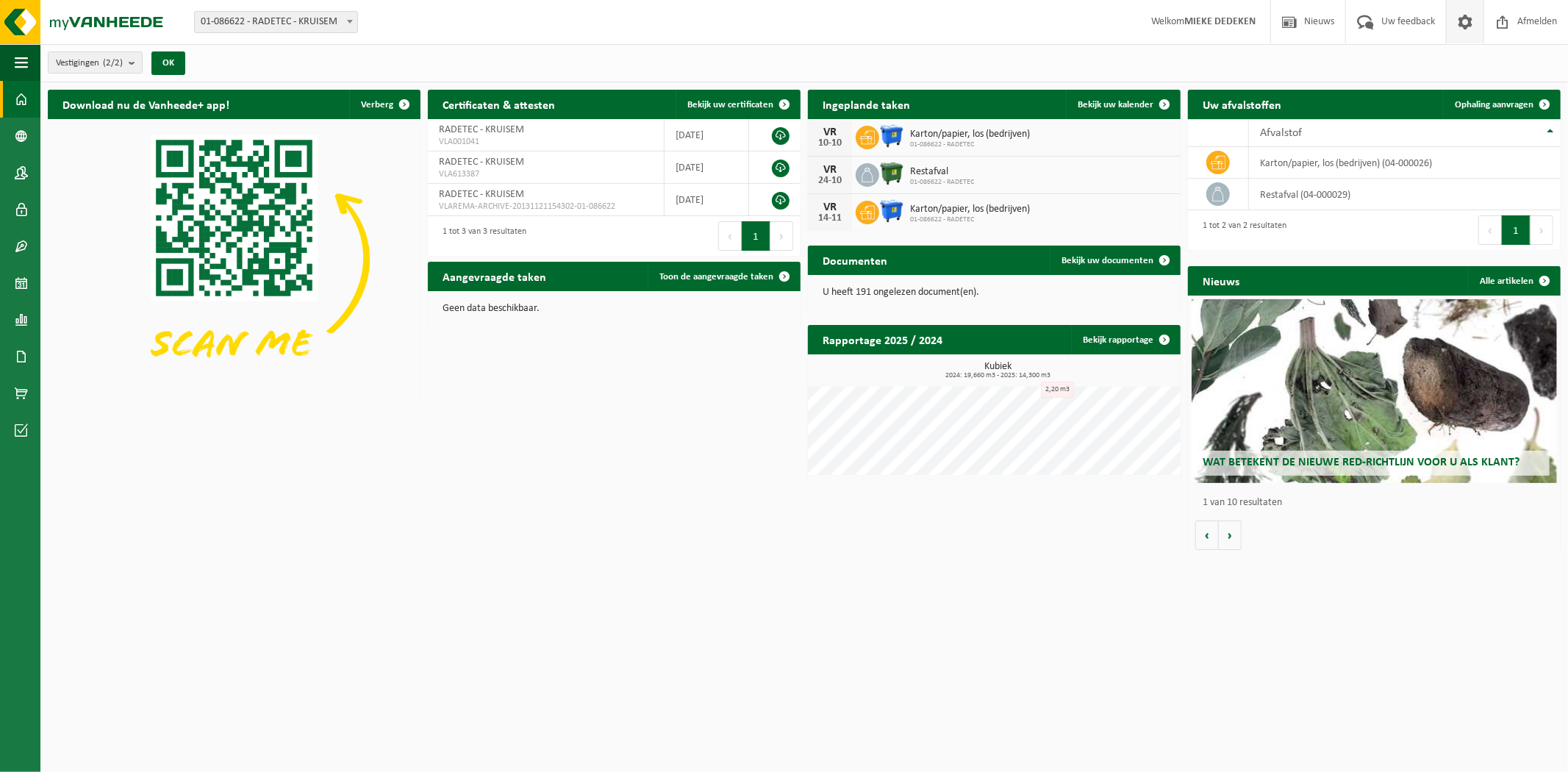
click at [1463, 19] on span at bounding box center [1465, 22] width 22 height 44
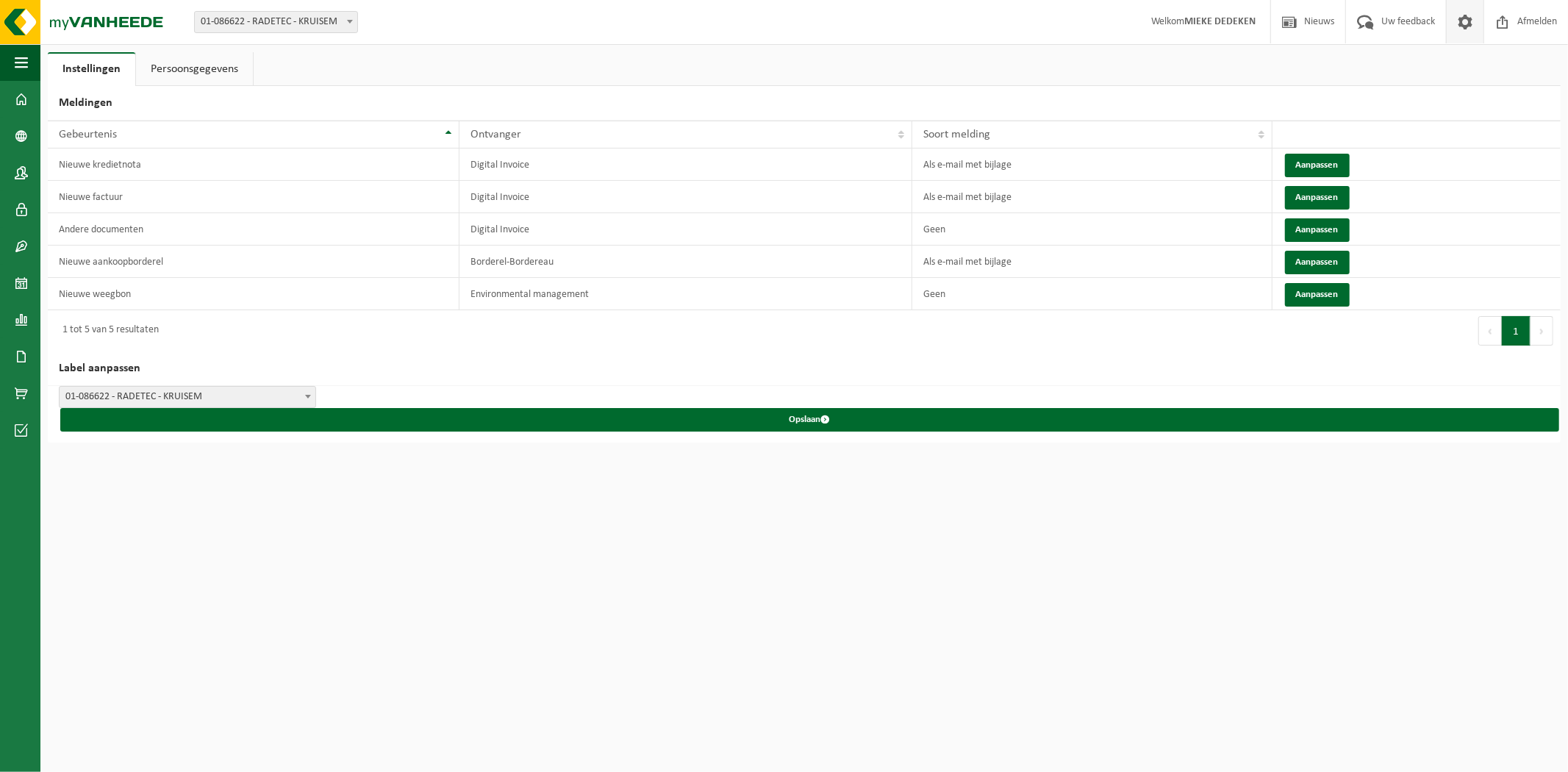
click at [156, 57] on link "Persoonsgegevens" at bounding box center [194, 69] width 117 height 34
